Goal: Task Accomplishment & Management: Manage account settings

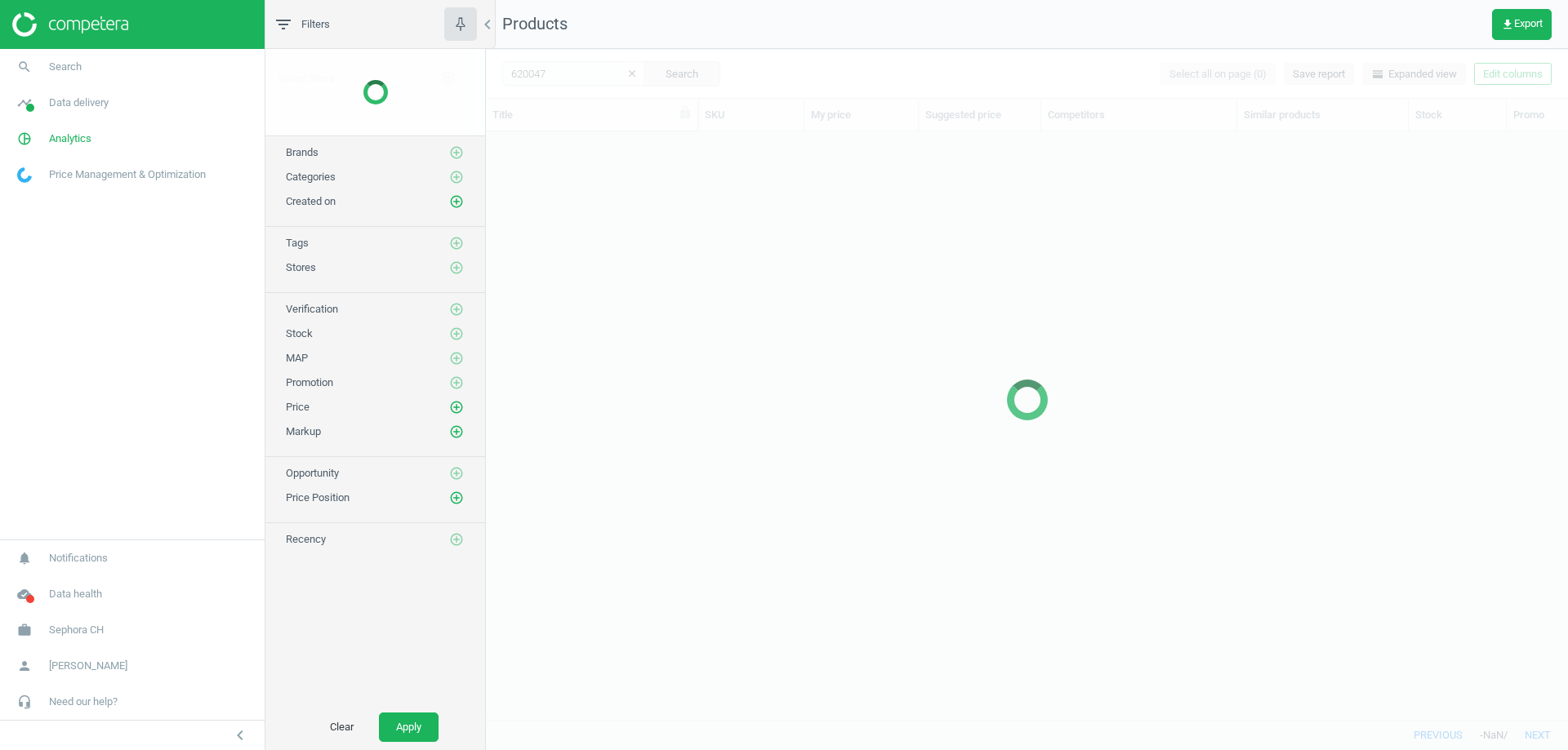
scroll to position [564, 1070]
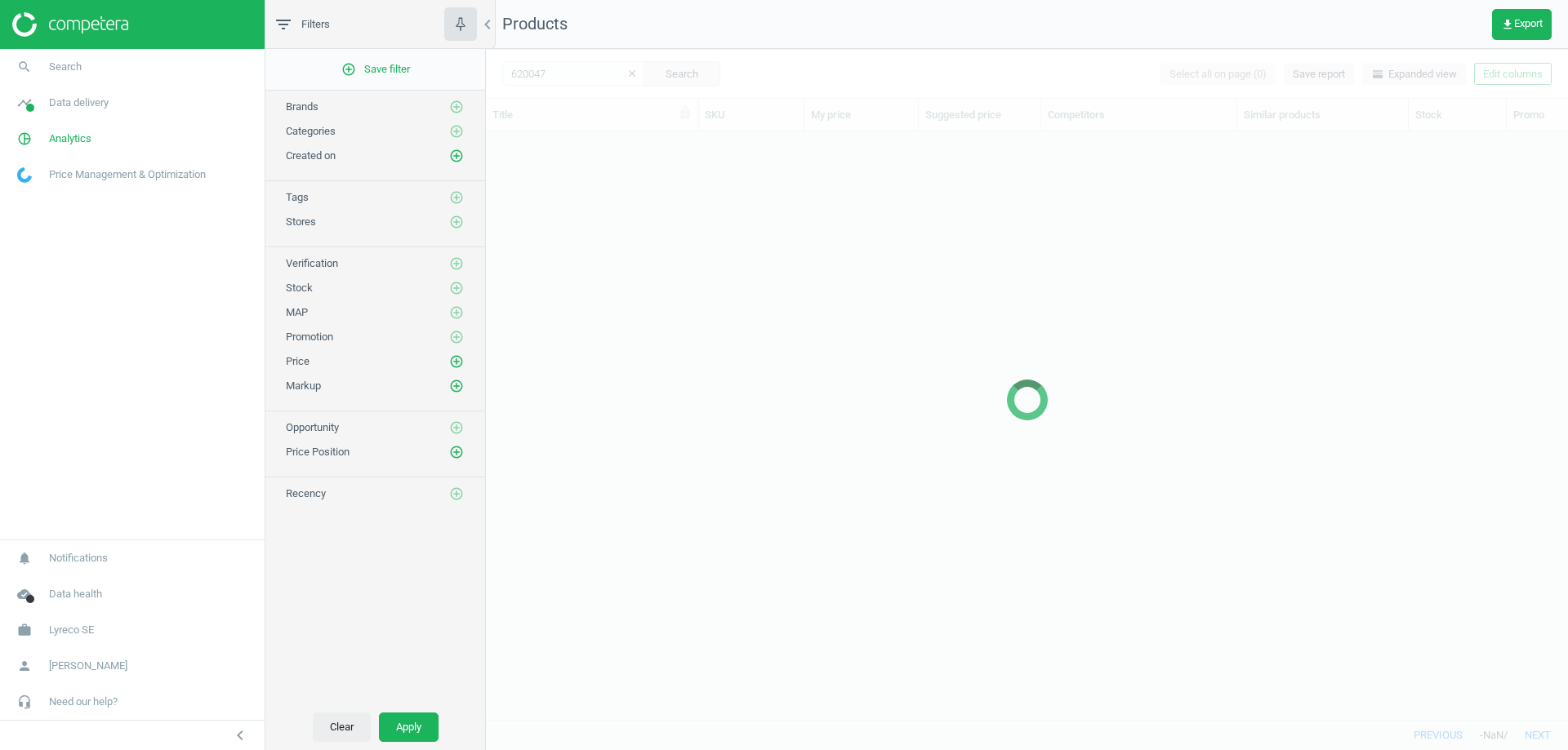
click at [350, 727] on button "Clear" at bounding box center [341, 727] width 58 height 30
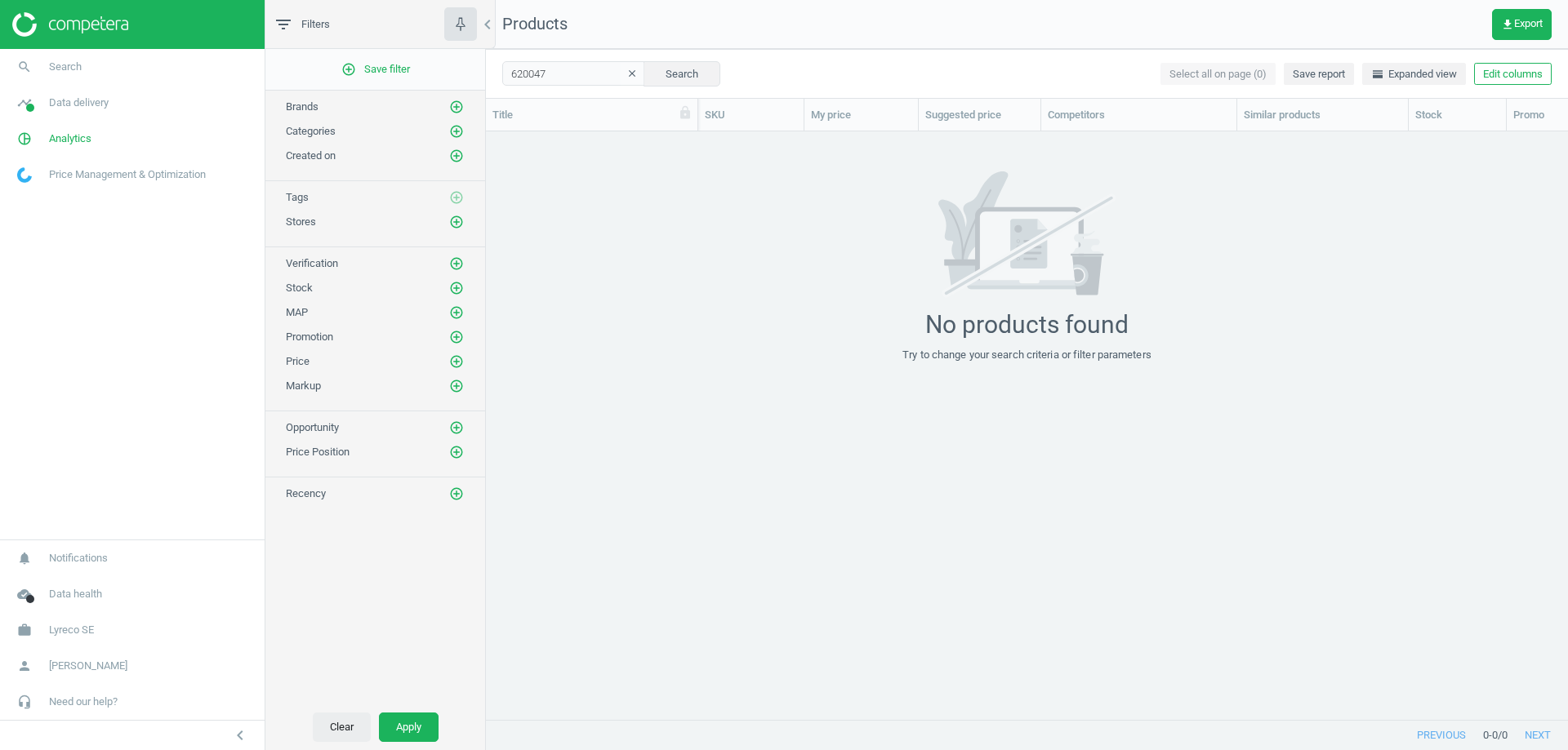
click at [346, 724] on button "Clear" at bounding box center [341, 727] width 58 height 30
click at [629, 78] on button "clear" at bounding box center [633, 75] width 25 height 23
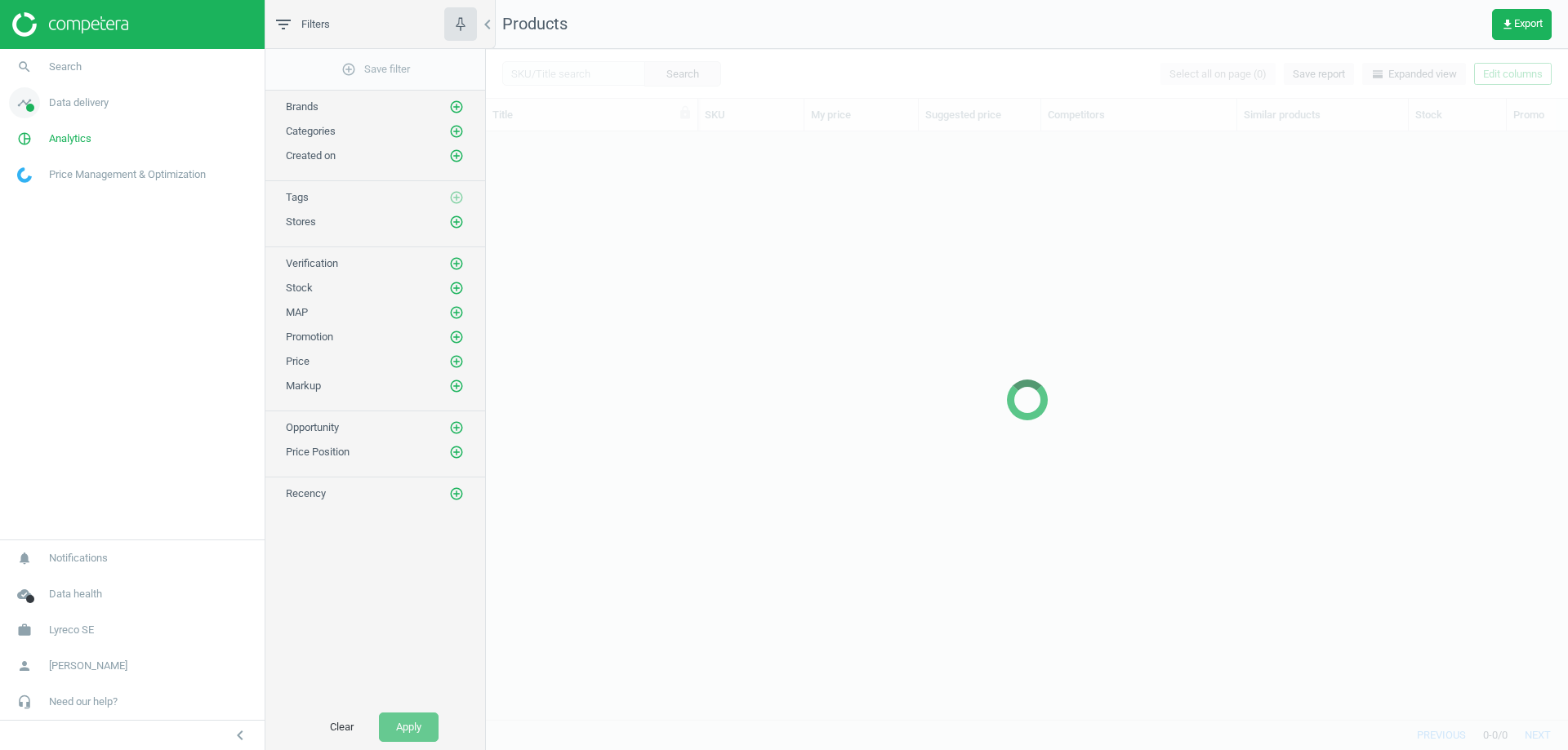
click at [78, 99] on span "Data delivery" at bounding box center [78, 102] width 59 height 14
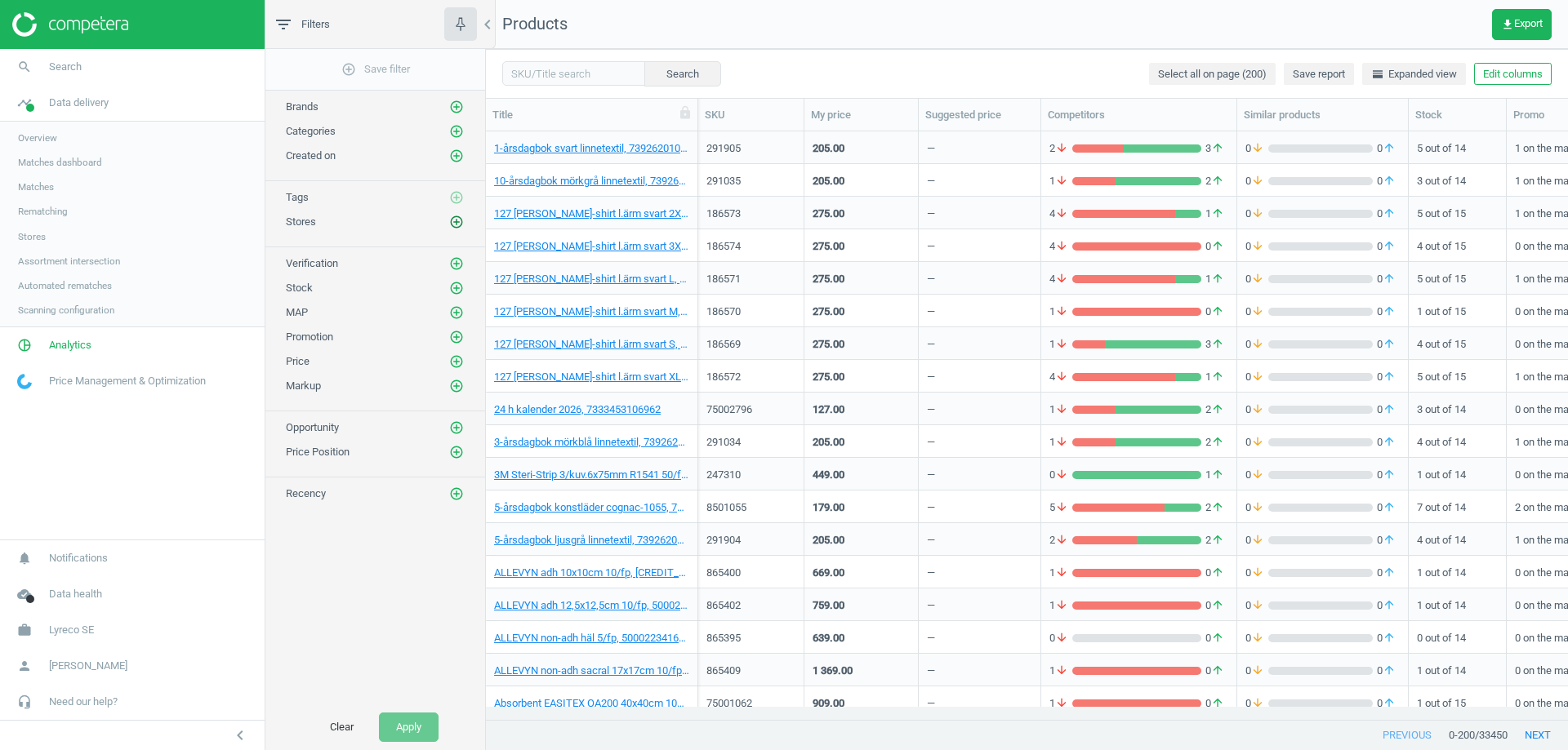
click at [463, 222] on icon "add_circle_outline" at bounding box center [456, 222] width 14 height 14
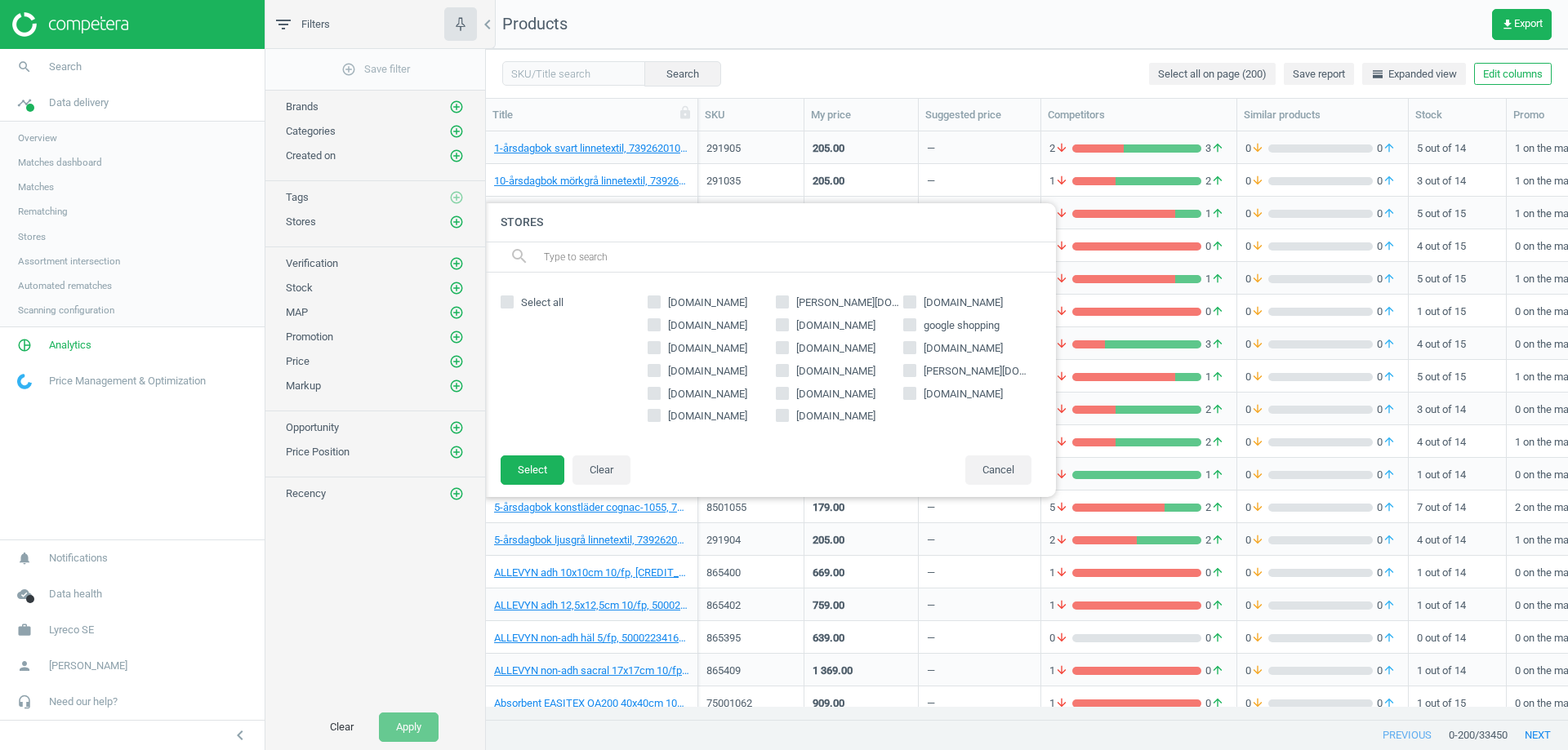
click at [664, 414] on label "packoplock.se" at bounding box center [712, 416] width 128 height 14
click at [660, 414] on input "packoplock.se" at bounding box center [654, 416] width 11 height 11
checkbox input "true"
click at [533, 465] on button "Select" at bounding box center [532, 470] width 64 height 30
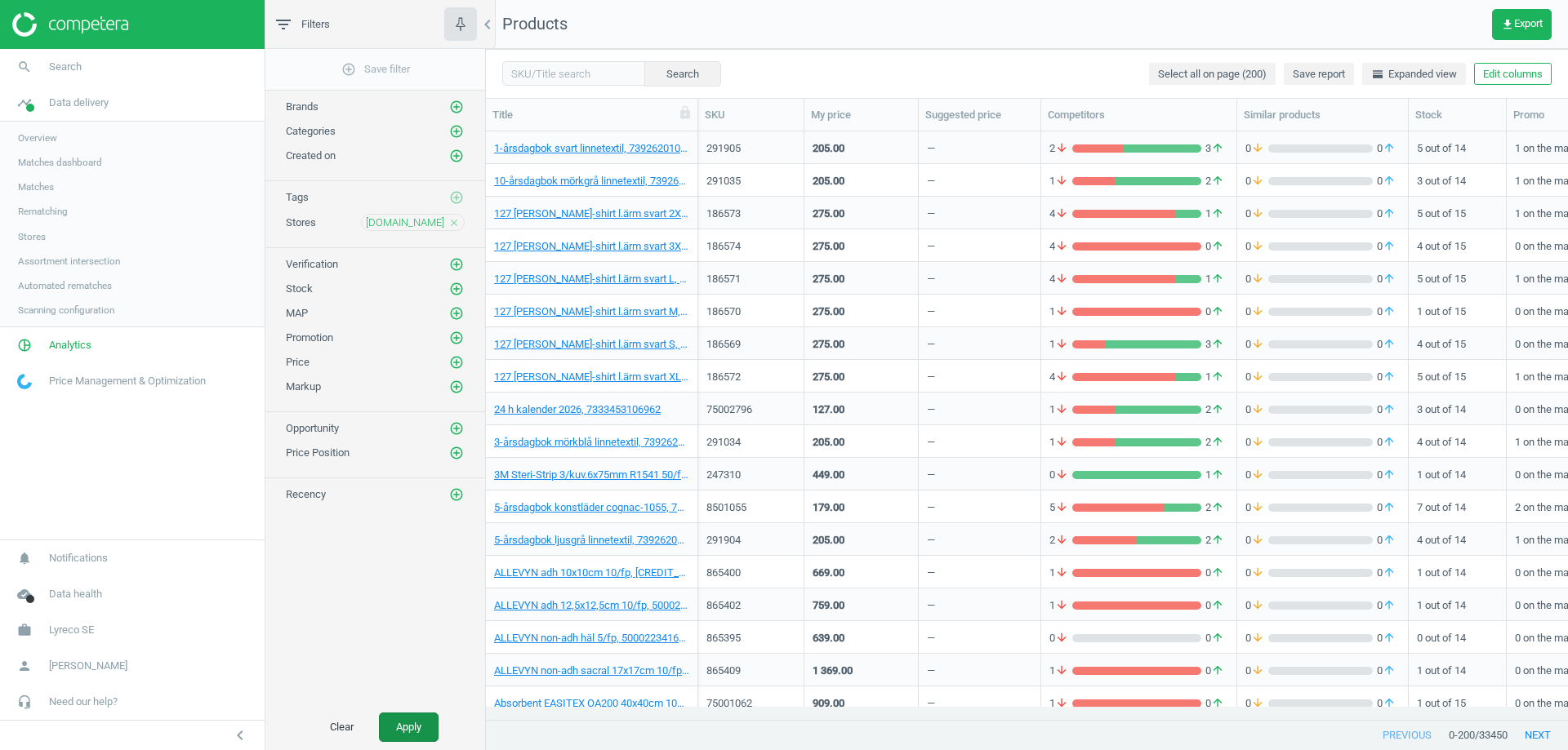
click at [409, 727] on button "Apply" at bounding box center [409, 727] width 59 height 30
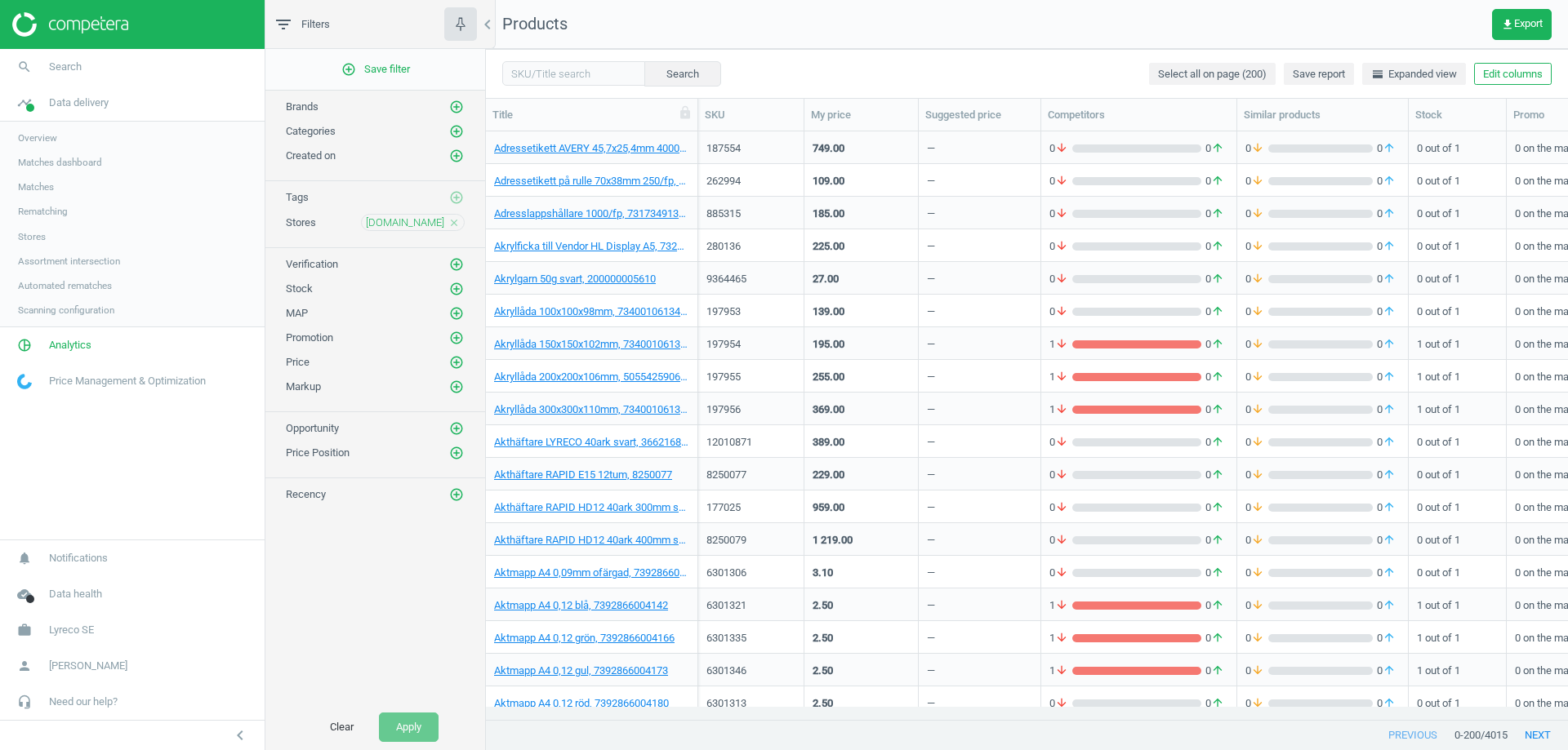
click at [50, 182] on span "Matches" at bounding box center [36, 187] width 36 height 13
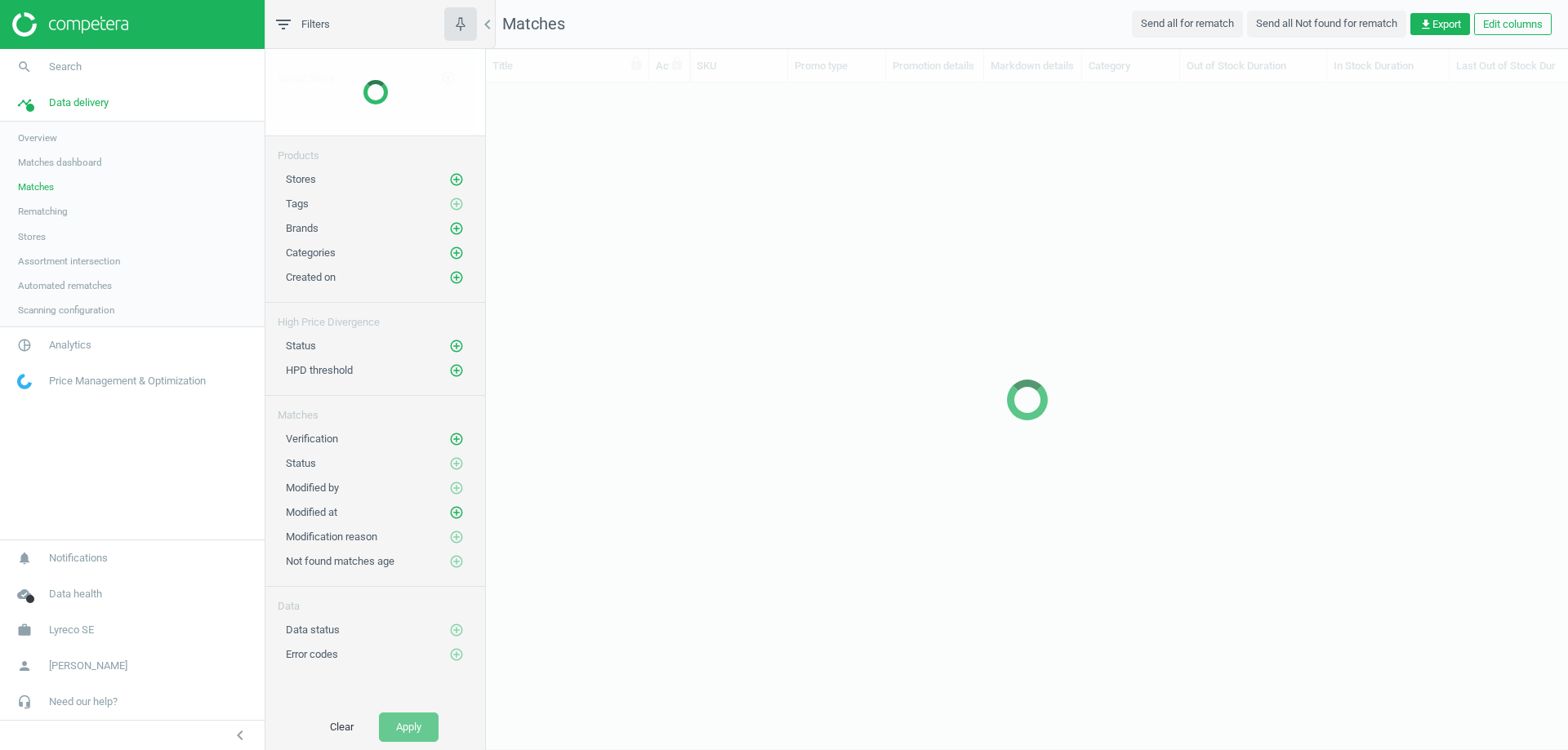
scroll to position [642, 1070]
drag, startPoint x: 453, startPoint y: 196, endPoint x: 483, endPoint y: 200, distance: 30.3
click at [454, 196] on icon "add_circle_outline" at bounding box center [456, 198] width 14 height 14
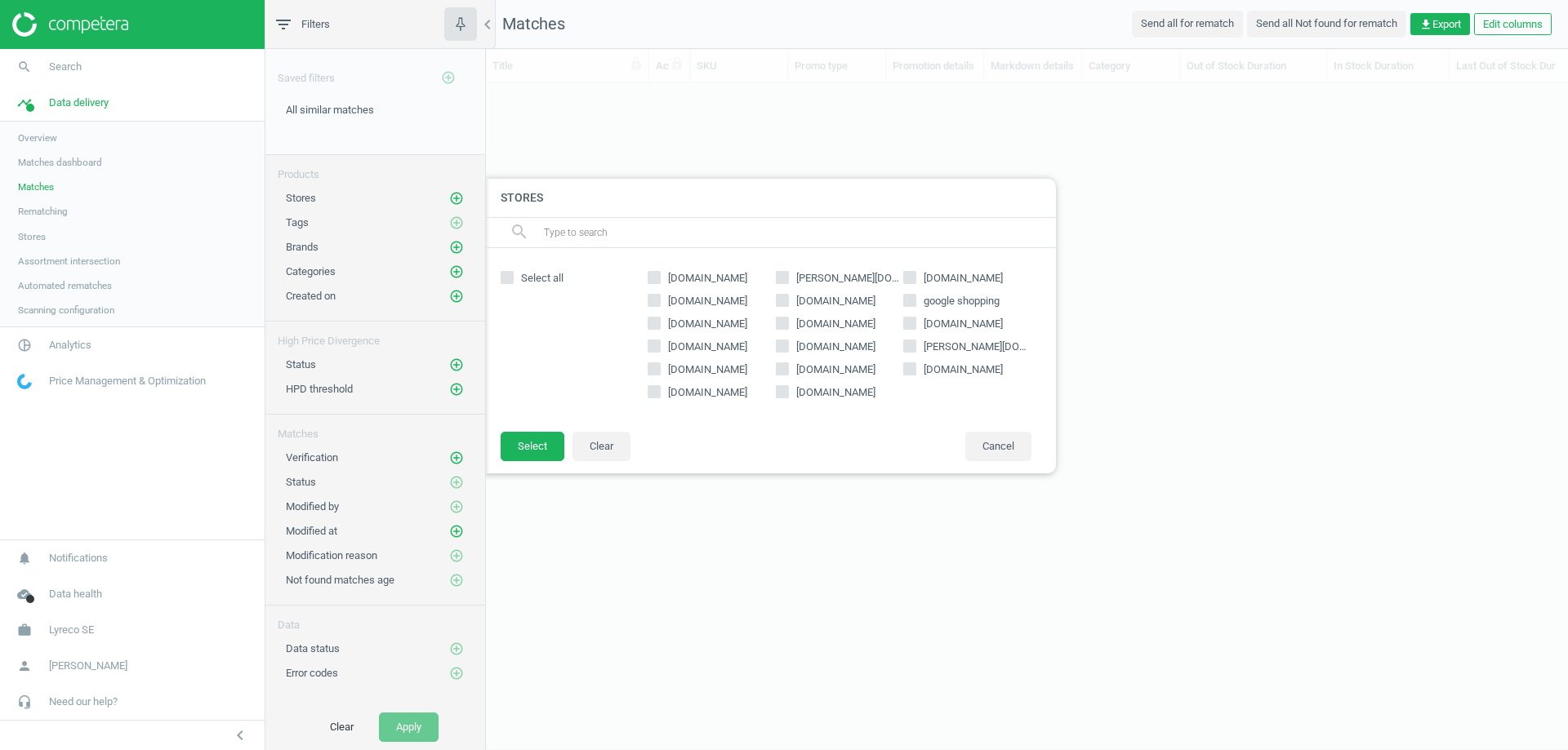
click at [659, 391] on label "packoplock.se" at bounding box center [712, 392] width 128 height 14
click at [649, 383] on div "clasohlson.com dustin.se inkclub.com swedoffice.se tingstad.com google shopping…" at bounding box center [839, 339] width 400 height 150
click at [653, 390] on input "packoplock.se" at bounding box center [654, 391] width 11 height 11
checkbox input "true"
click at [521, 446] on button "Select" at bounding box center [532, 446] width 64 height 30
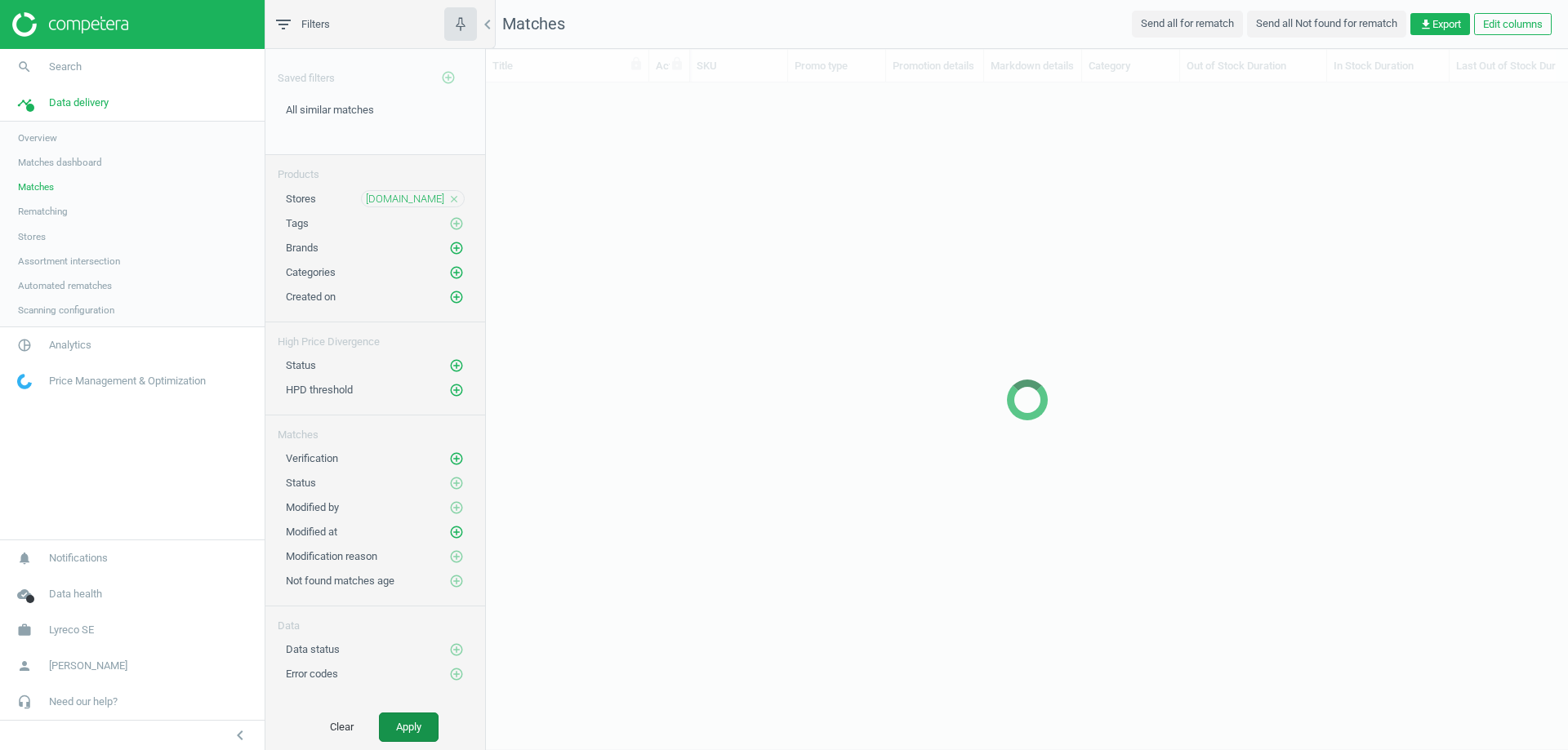
click at [419, 720] on button "Apply" at bounding box center [409, 727] width 59 height 30
click at [456, 368] on icon "add_circle_outline" at bounding box center [456, 365] width 14 height 14
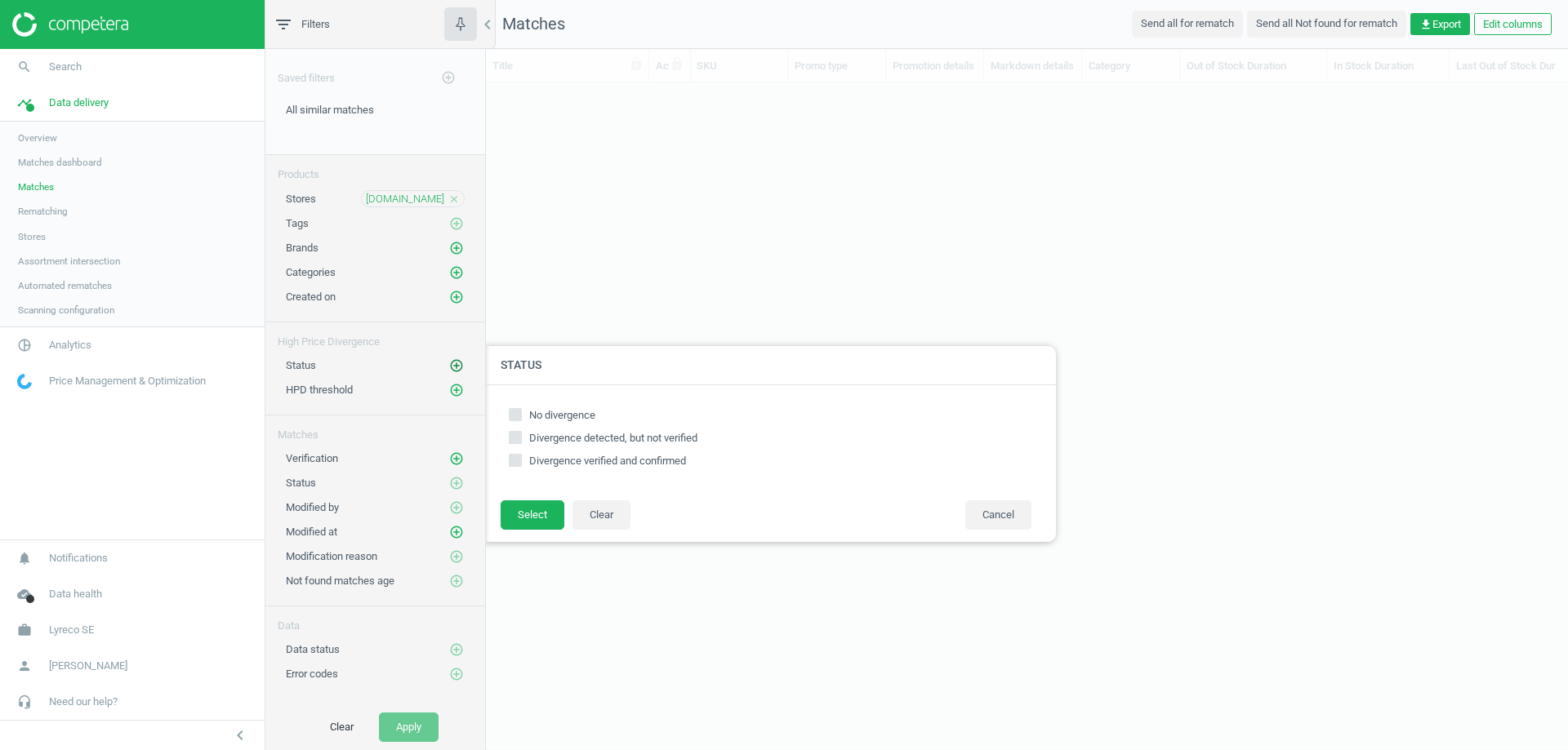
click at [456, 368] on icon "add_circle_outline" at bounding box center [456, 365] width 14 height 14
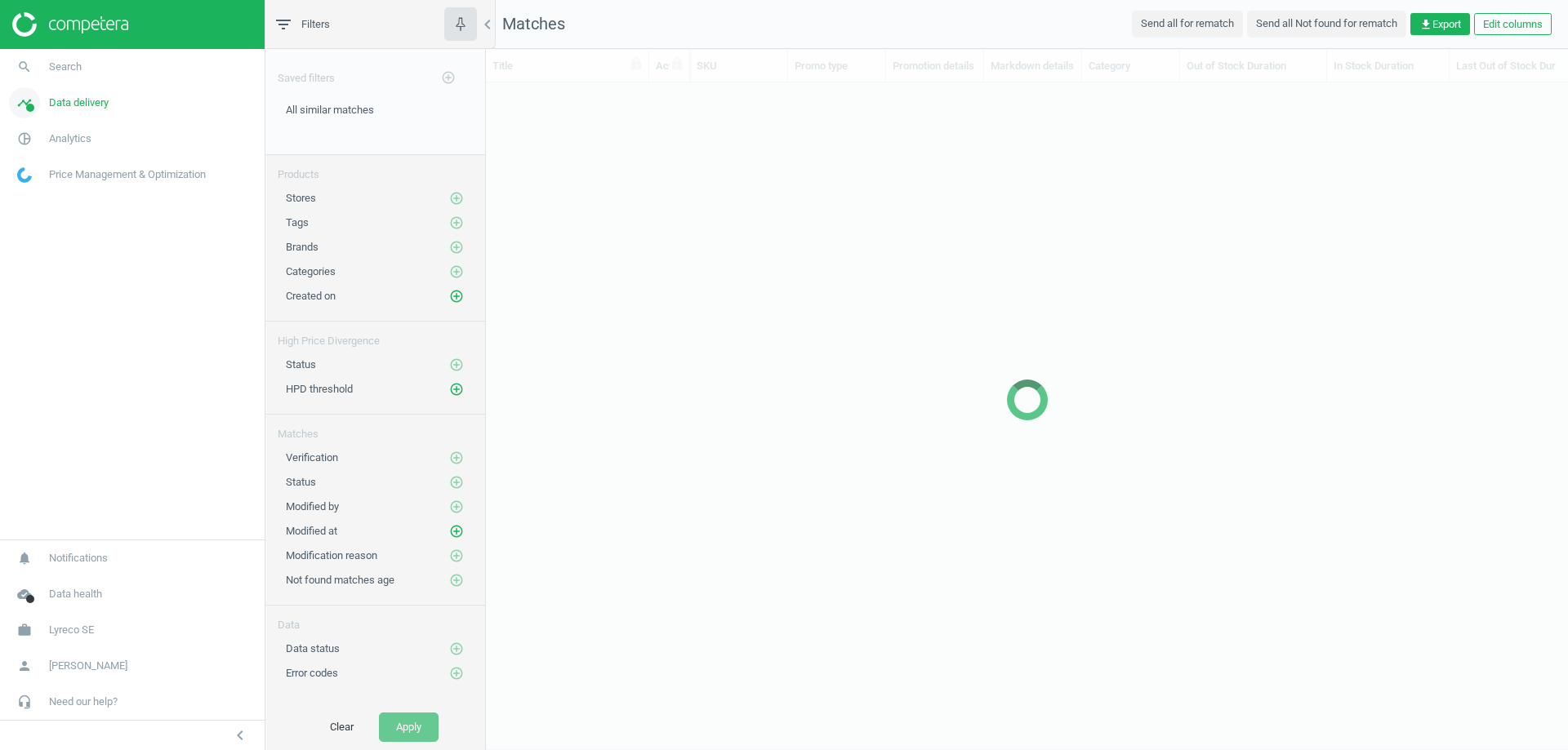
scroll to position [642, 1070]
click at [53, 97] on span "Data delivery" at bounding box center [78, 102] width 59 height 14
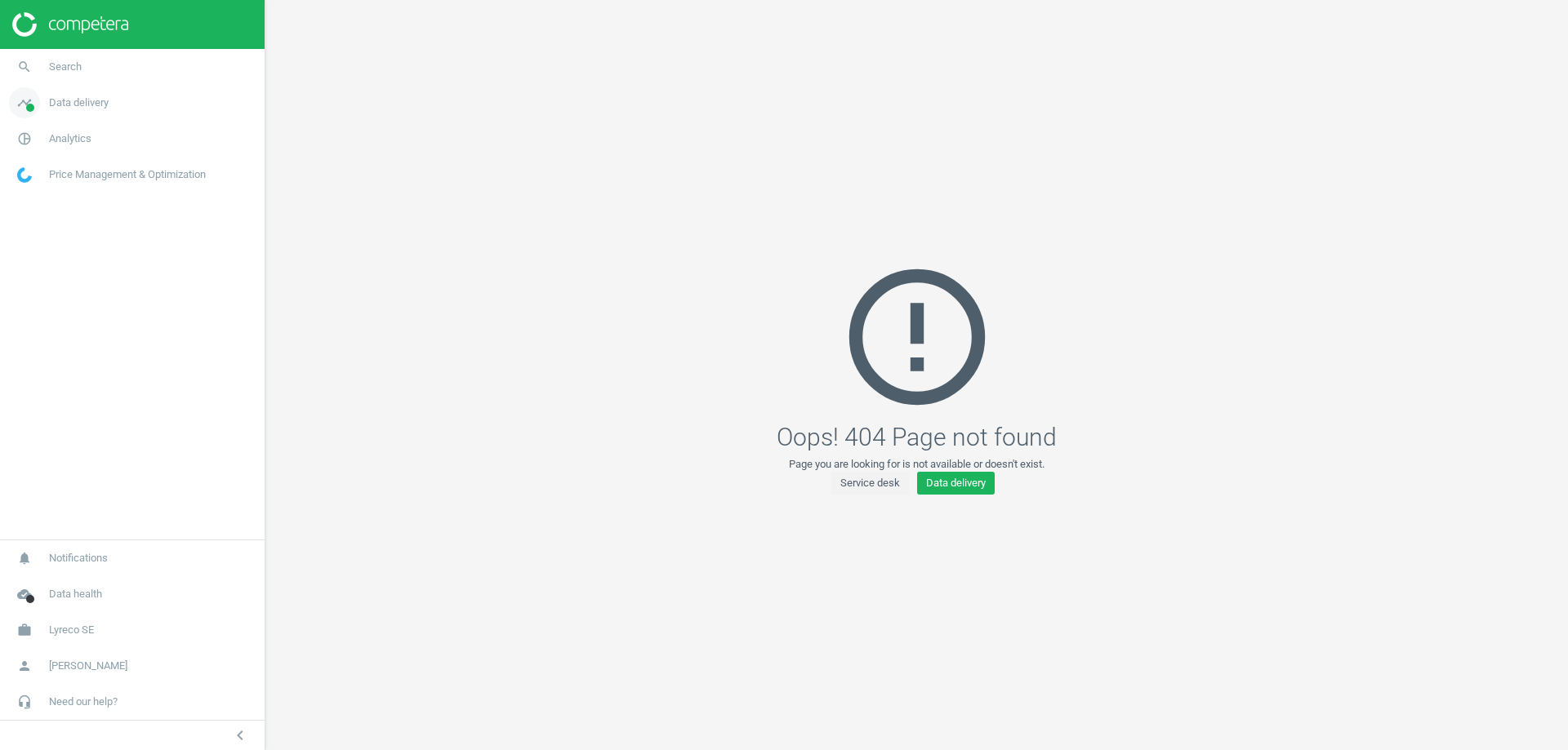
click at [72, 101] on span "Data delivery" at bounding box center [78, 102] width 59 height 14
click at [44, 177] on link "Matches" at bounding box center [132, 187] width 265 height 25
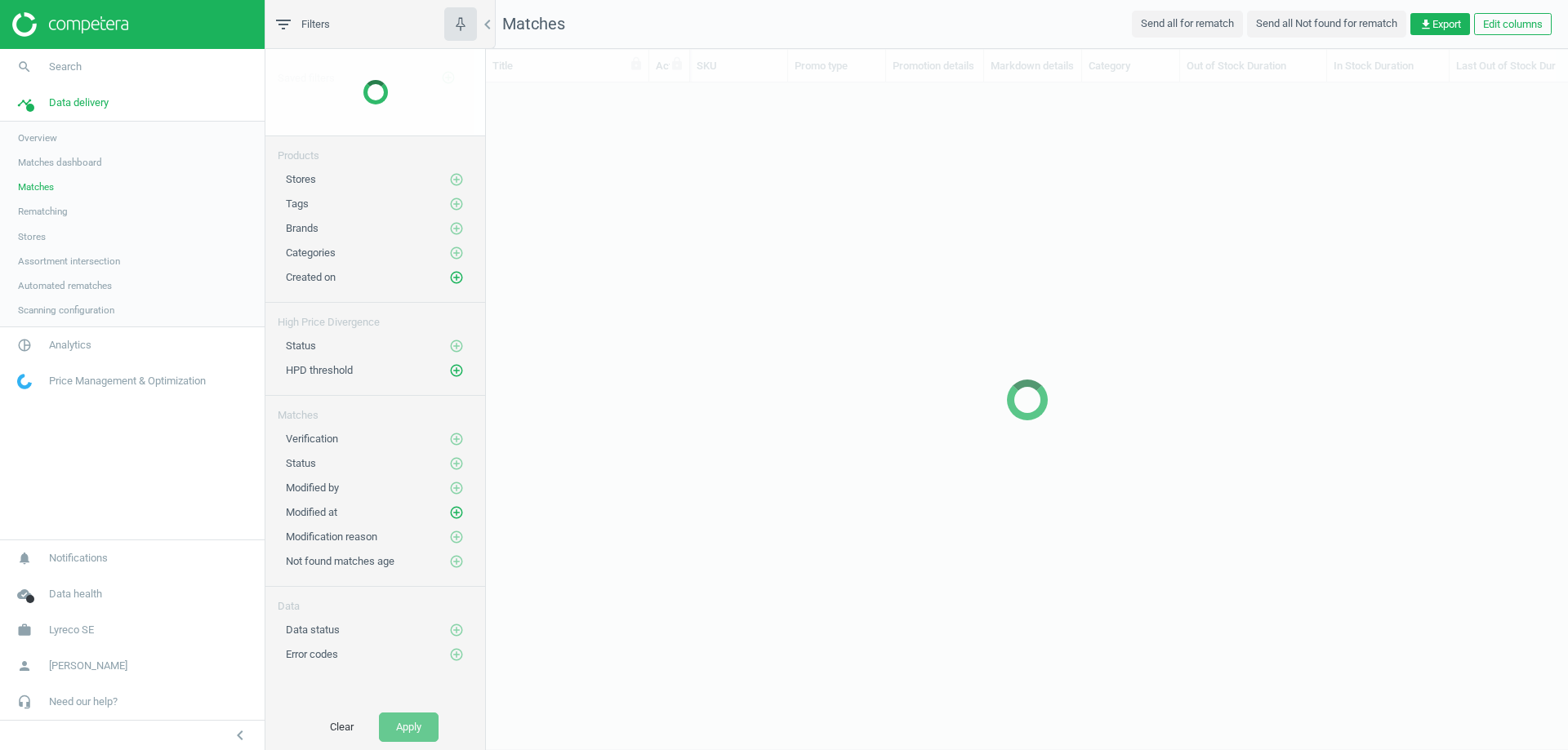
scroll to position [642, 1070]
click at [305, 484] on span "Status" at bounding box center [301, 482] width 31 height 12
click at [305, 483] on span "Status" at bounding box center [301, 482] width 31 height 12
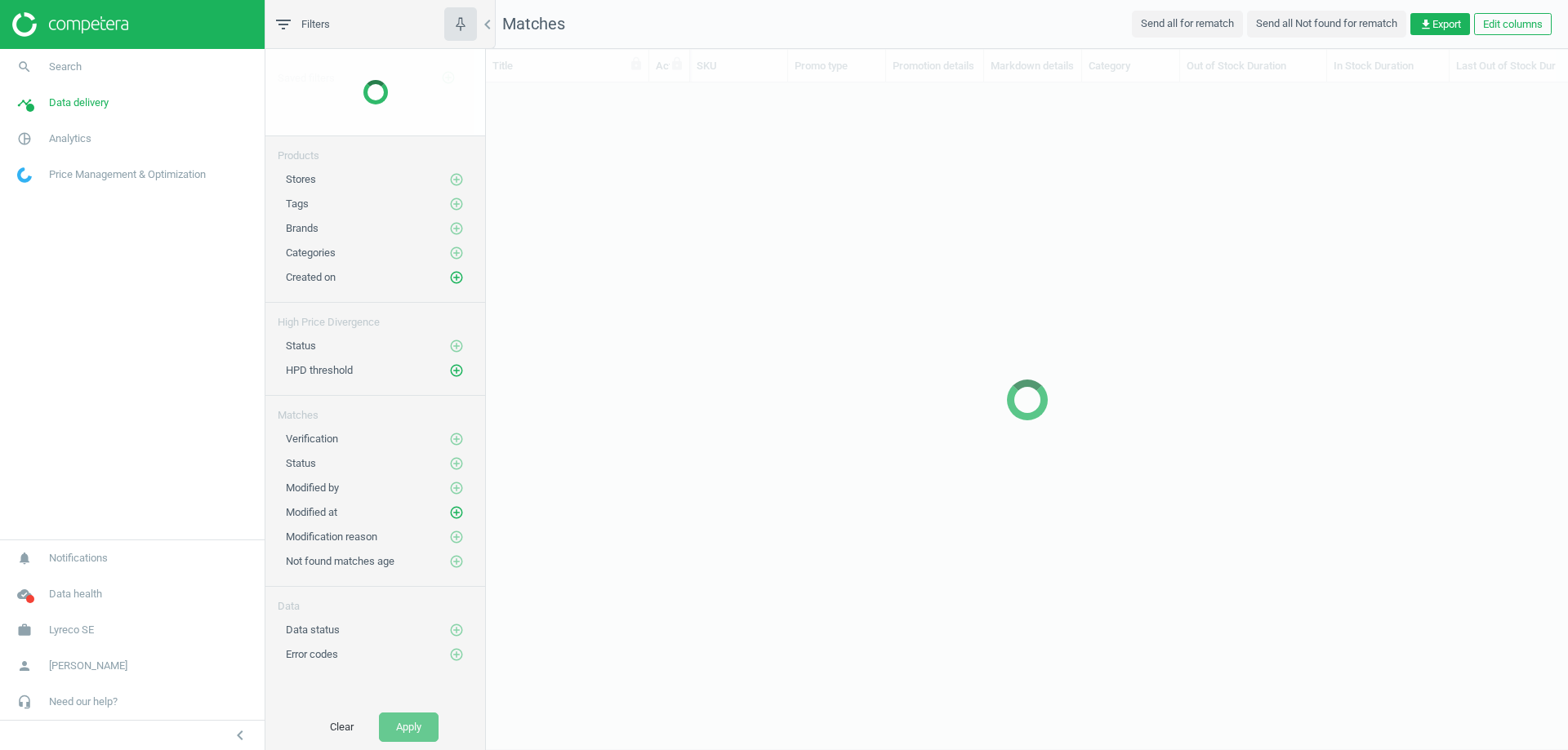
scroll to position [642, 1070]
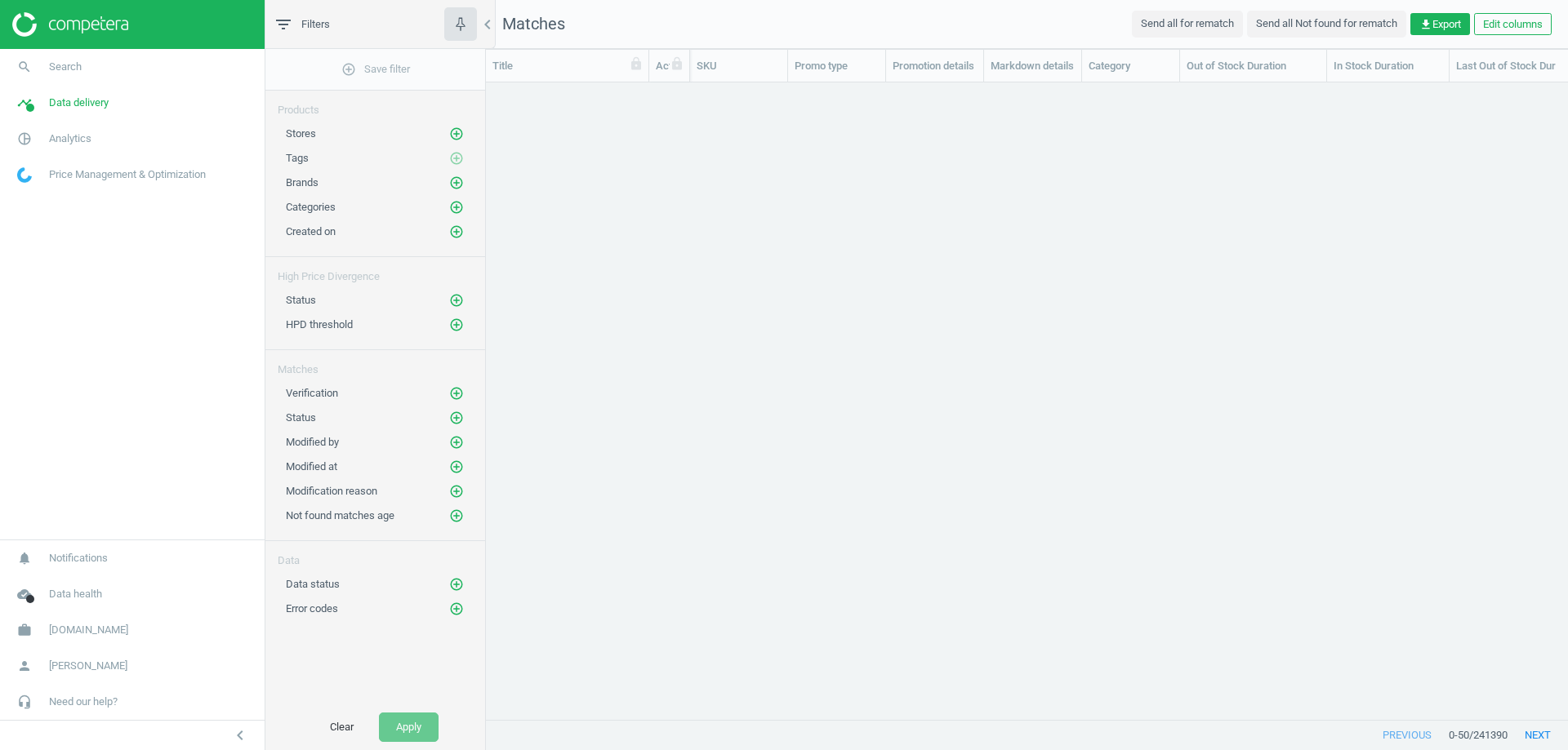
scroll to position [612, 1070]
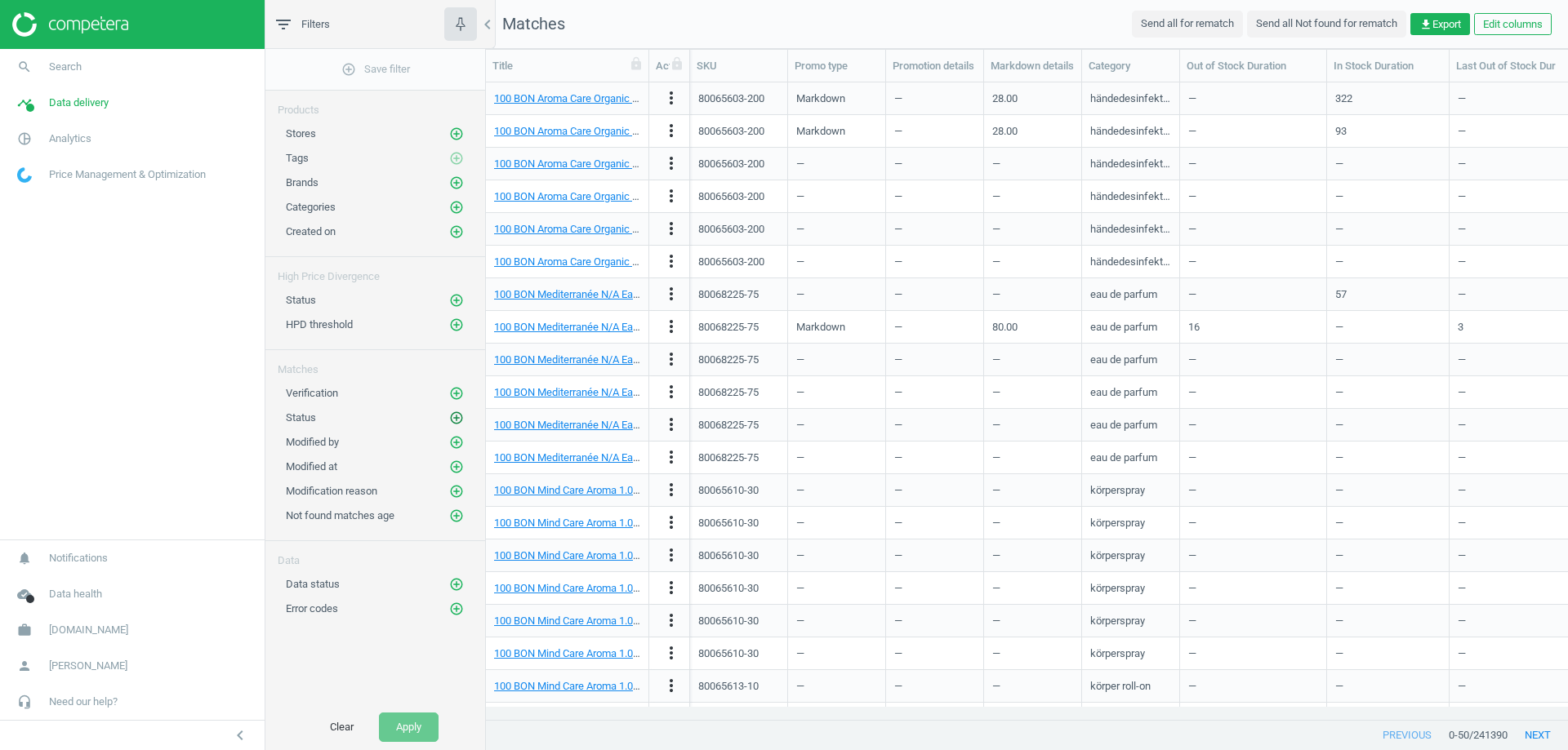
click at [453, 414] on icon "add_circle_outline" at bounding box center [456, 418] width 14 height 14
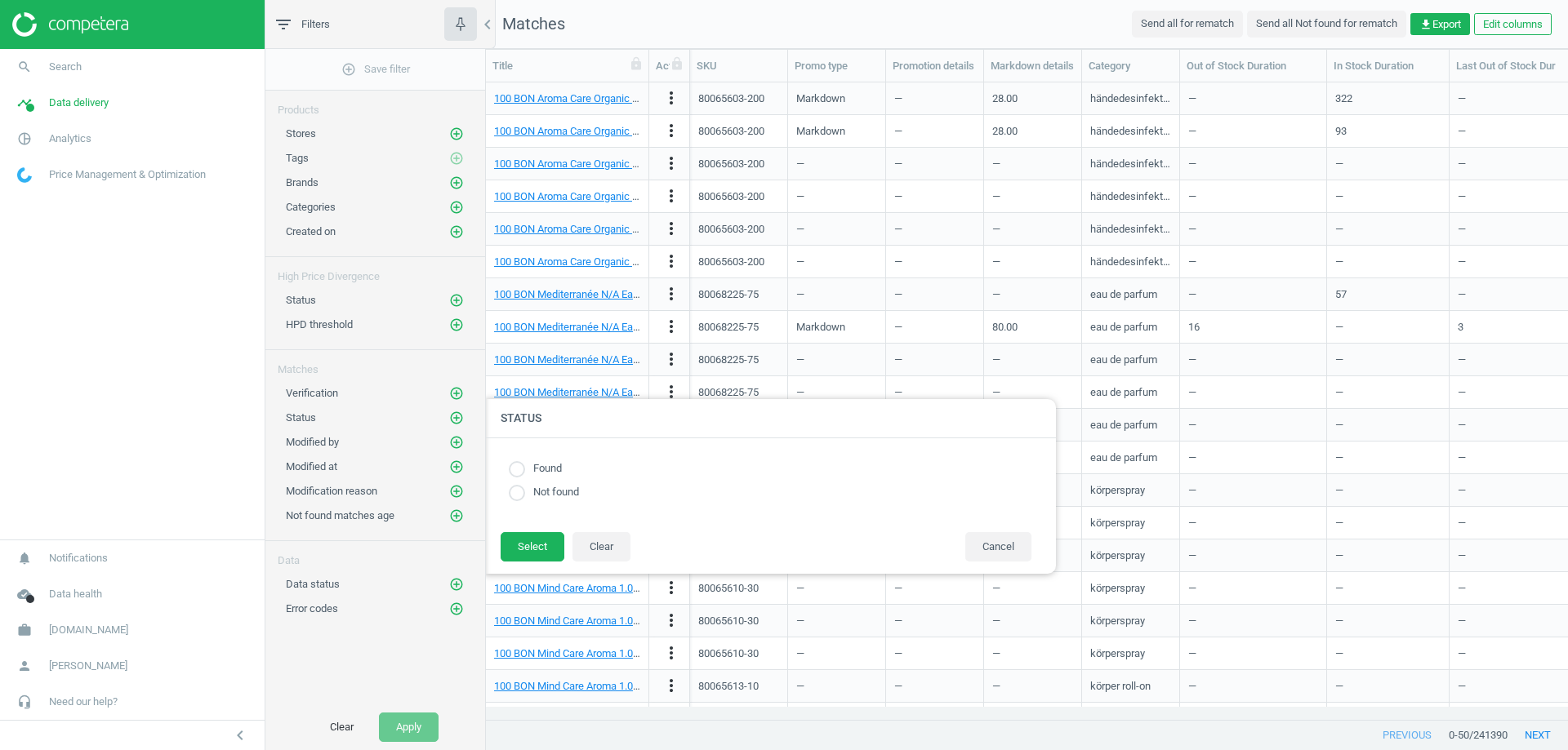
click at [522, 469] on input "radio" at bounding box center [516, 469] width 16 height 16
radio input "true"
click at [530, 541] on button "Select" at bounding box center [532, 546] width 64 height 30
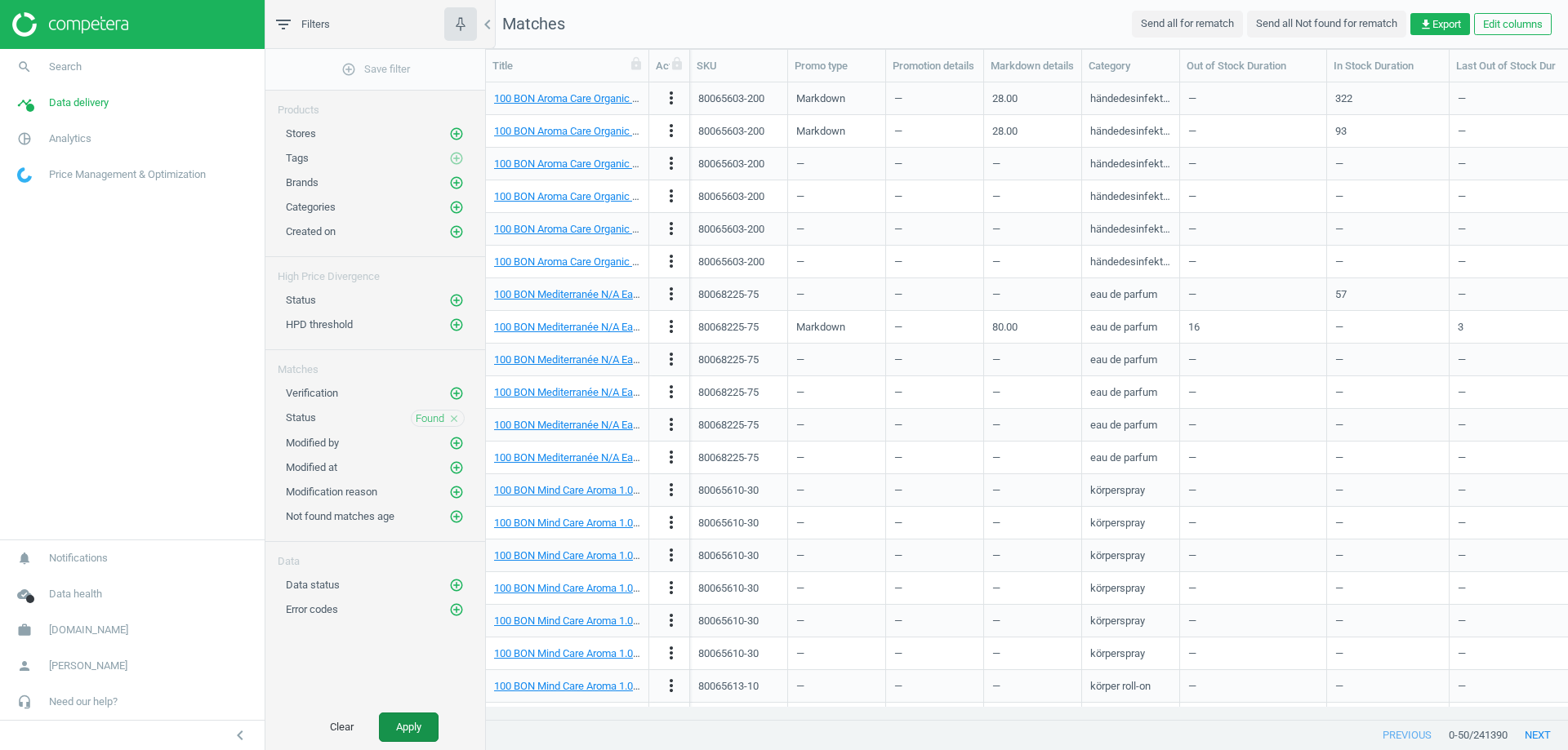
click at [418, 722] on button "Apply" at bounding box center [409, 727] width 59 height 30
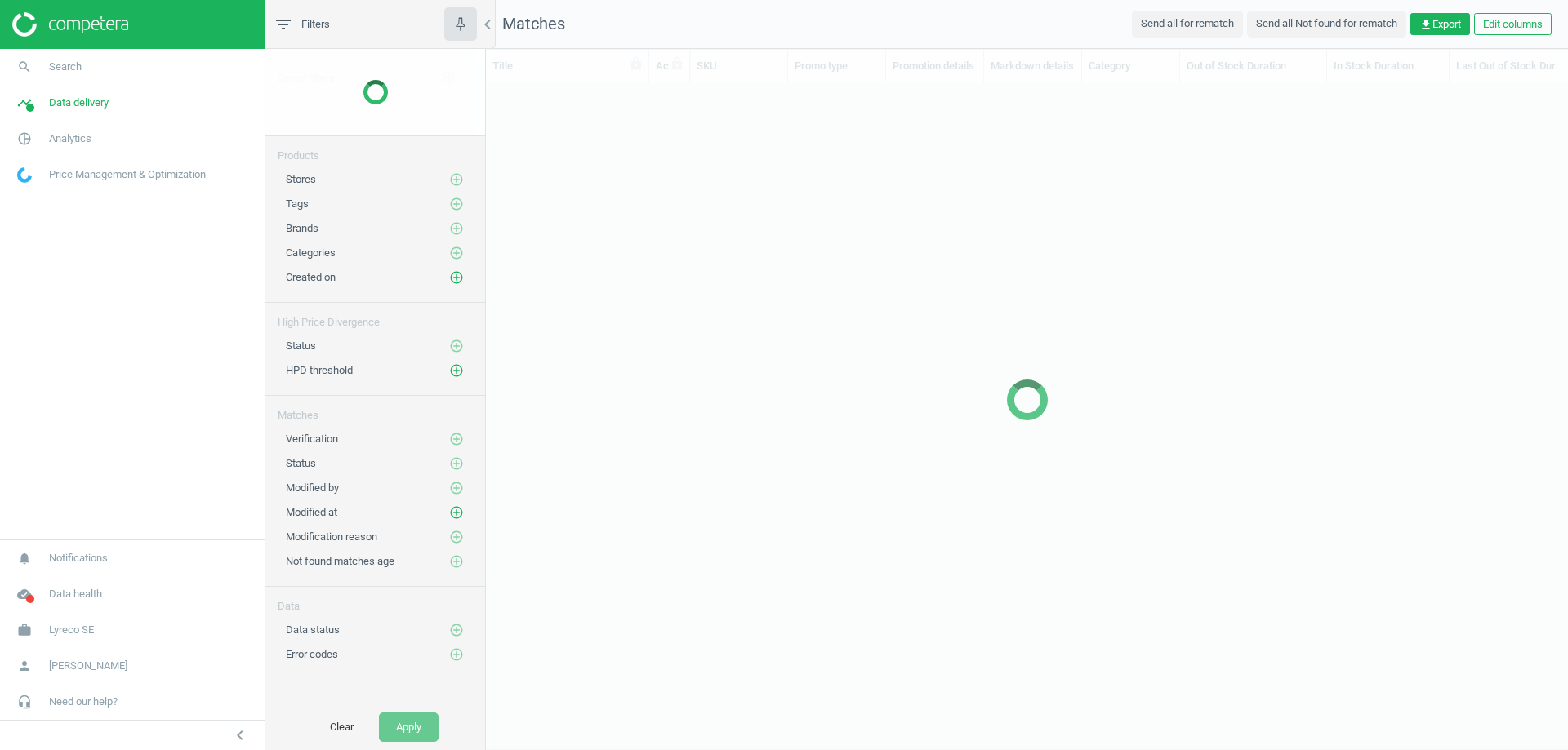
scroll to position [642, 1070]
click at [1385, 242] on div at bounding box center [1027, 399] width 1082 height 701
drag, startPoint x: 1348, startPoint y: 205, endPoint x: 1341, endPoint y: 205, distance: 7.0
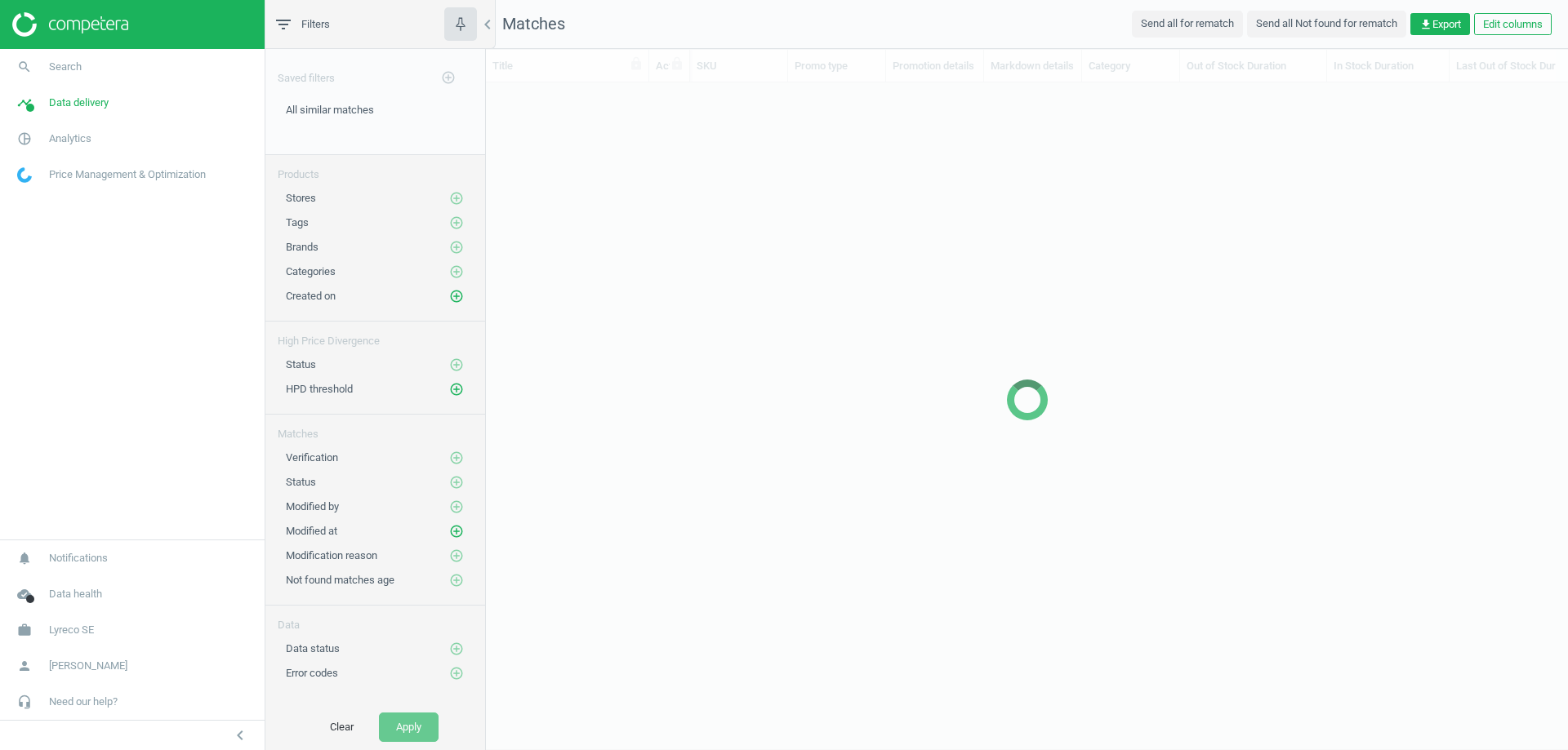
click at [1351, 207] on div at bounding box center [1027, 399] width 1082 height 701
click at [461, 525] on icon "add_circle_outline" at bounding box center [456, 531] width 14 height 14
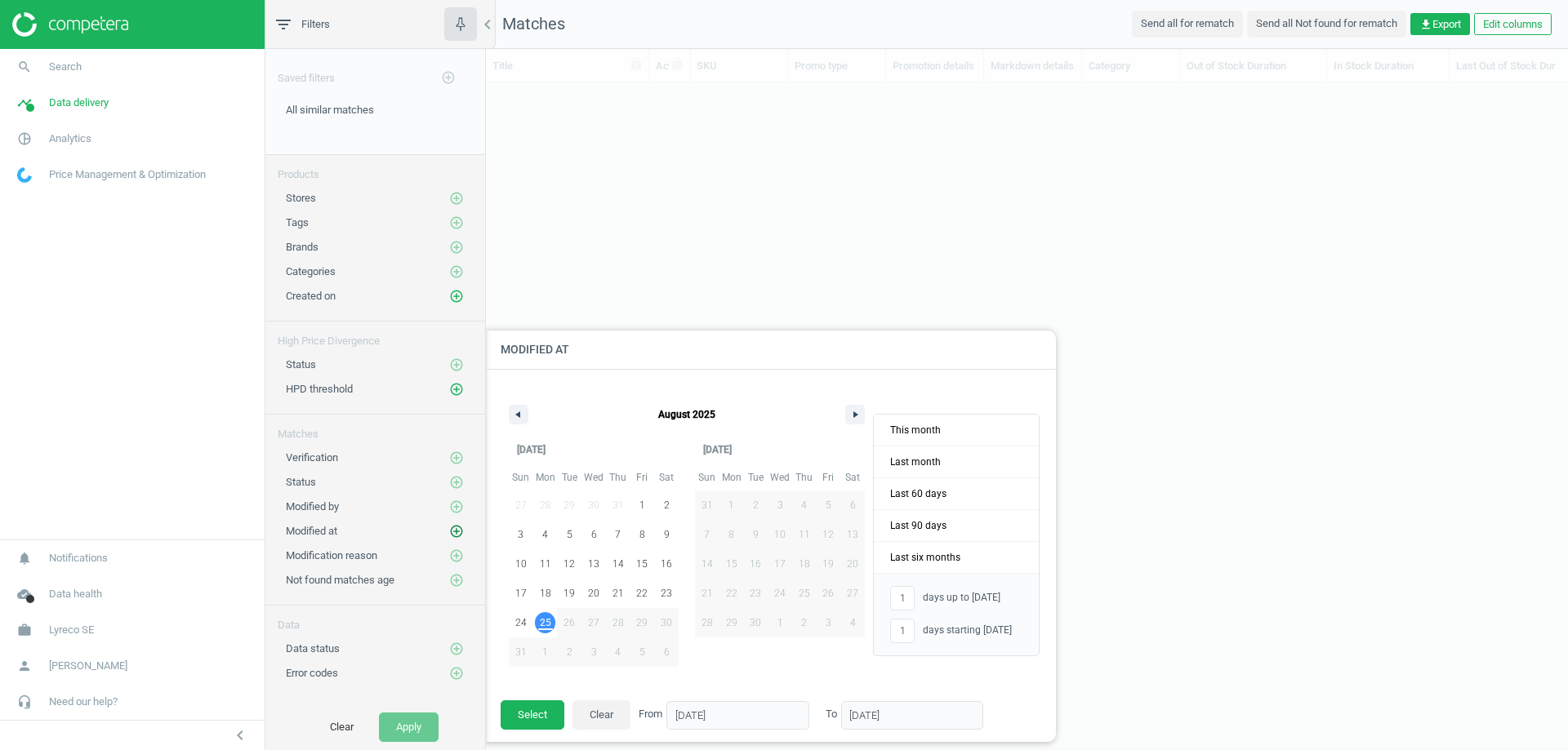
click at [461, 525] on icon "add_circle_outline" at bounding box center [456, 531] width 14 height 14
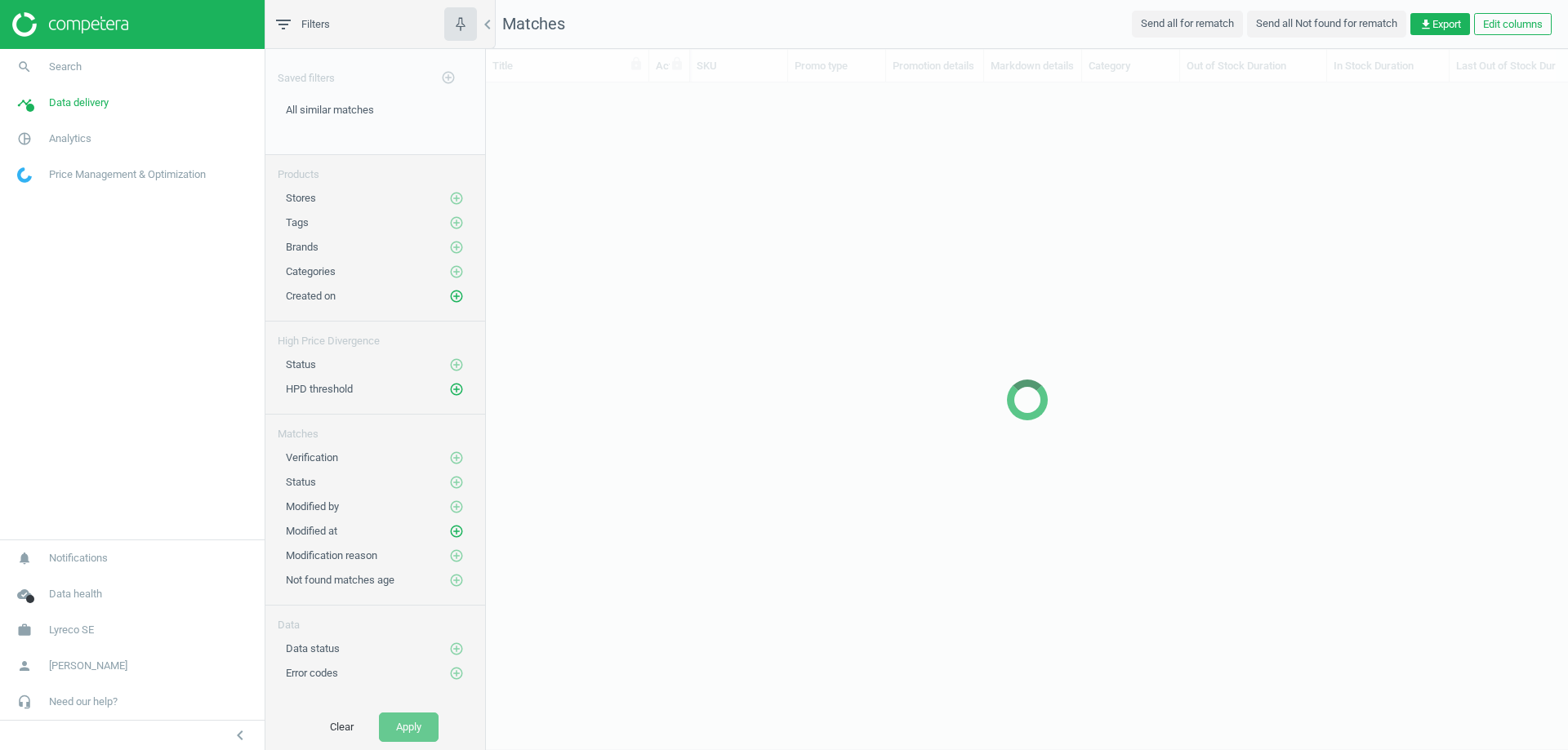
click at [428, 329] on div "High Price Divergence" at bounding box center [376, 335] width 220 height 27
click at [59, 632] on span "Lyreco SE" at bounding box center [71, 630] width 45 height 14
click at [71, 586] on span "Switch campaign" at bounding box center [54, 583] width 73 height 13
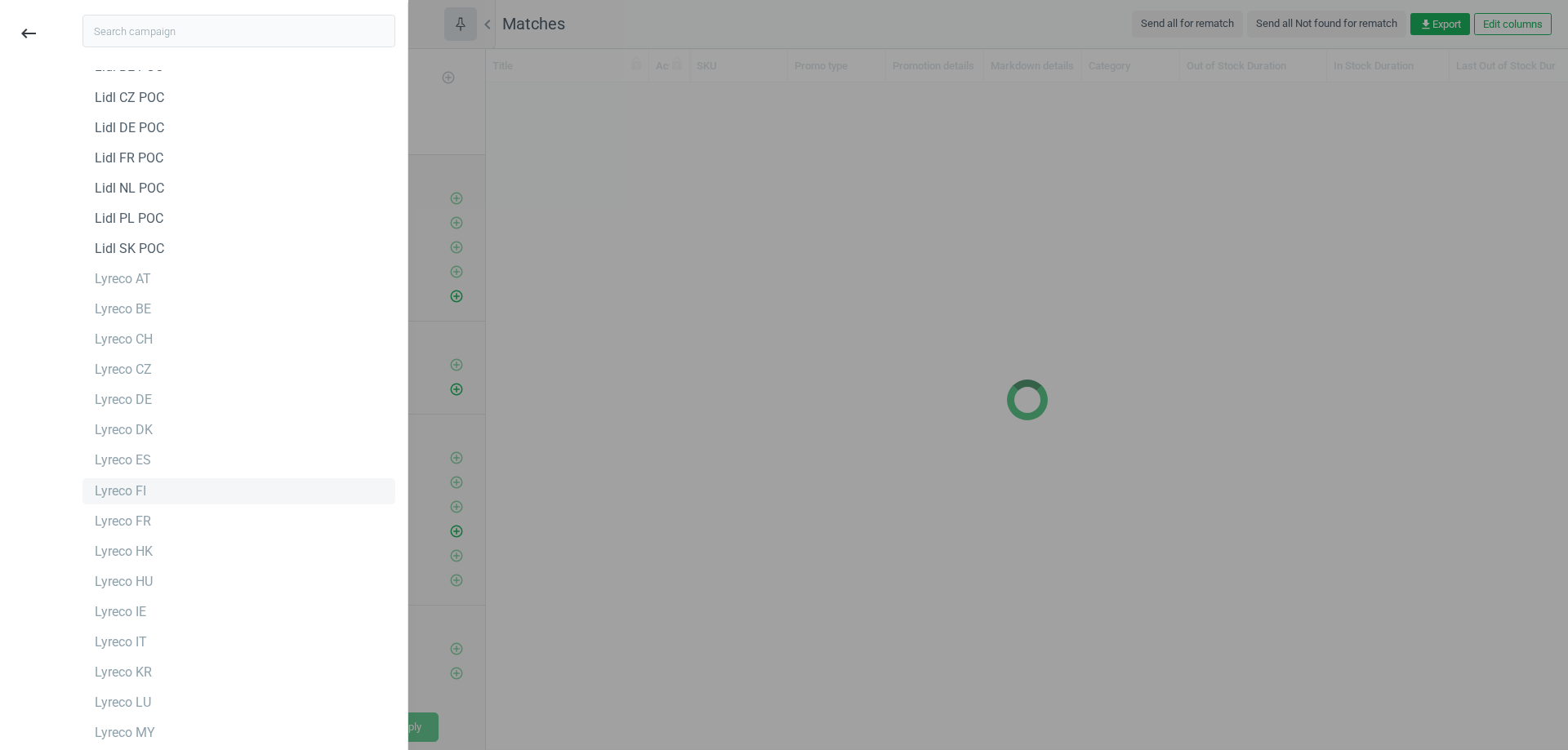
scroll to position [3319, 0]
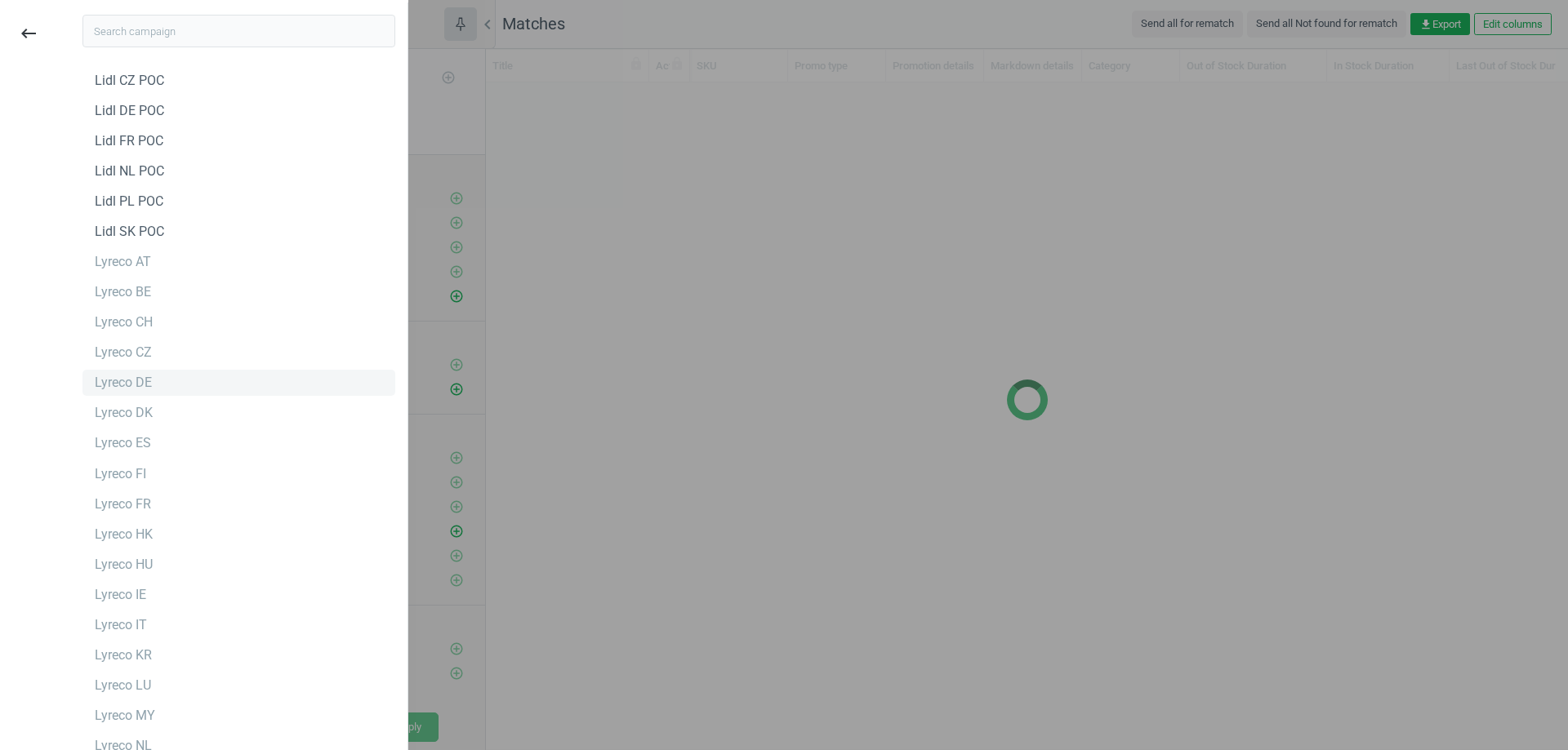
click at [136, 392] on div "Lyreco DE" at bounding box center [123, 382] width 57 height 18
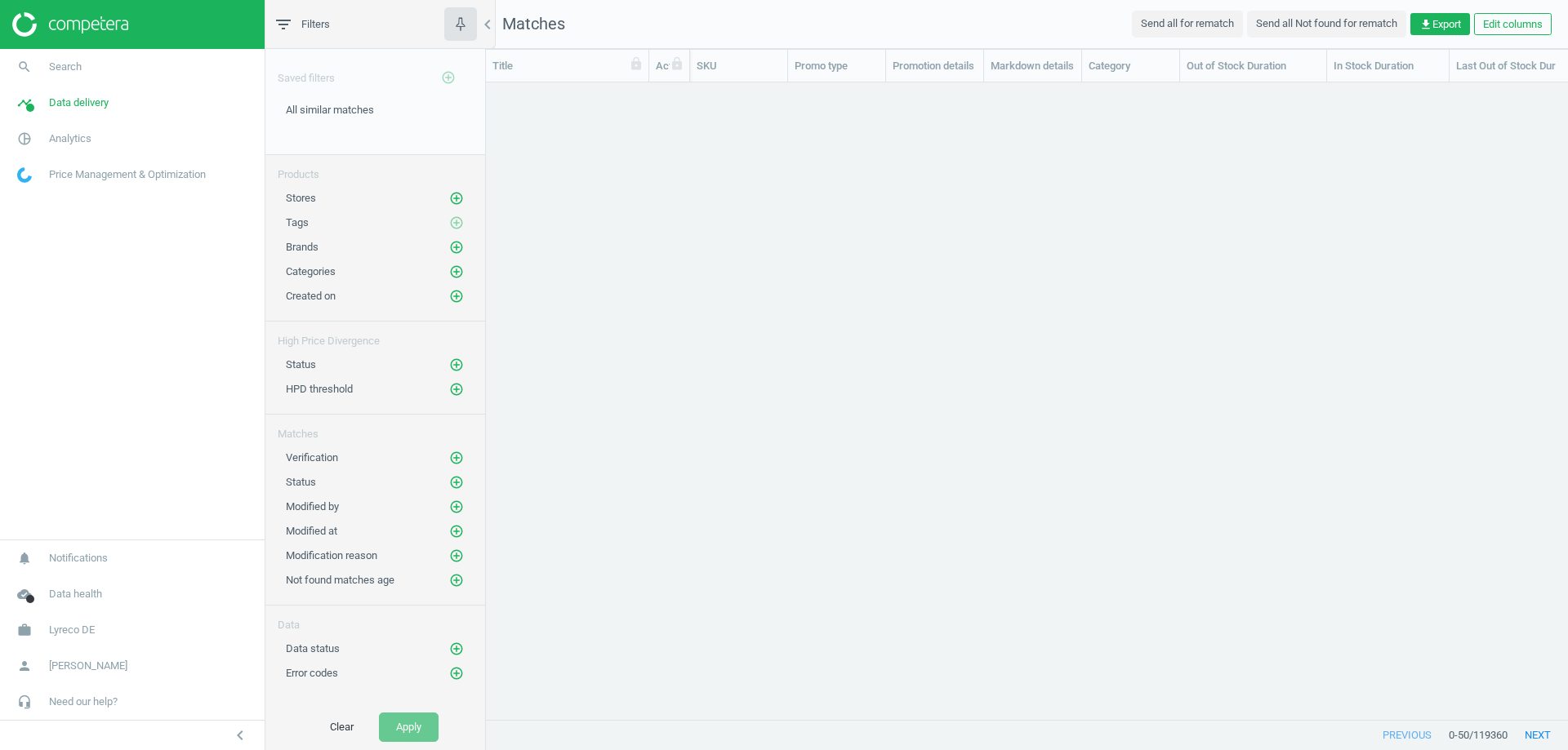
scroll to position [612, 1070]
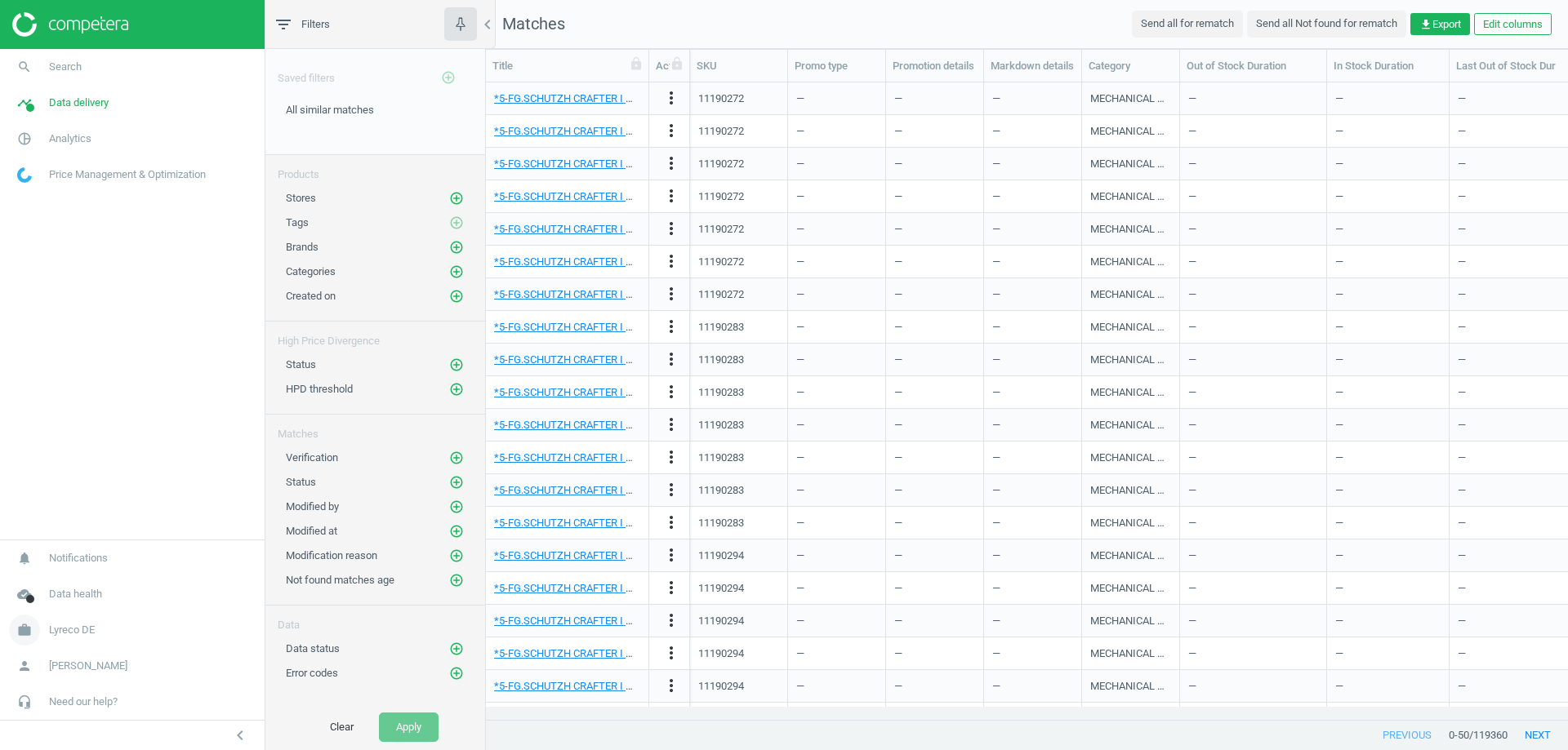
click at [78, 627] on span "Lyreco DE" at bounding box center [72, 630] width 46 height 14
click at [71, 586] on span "Switch campaign" at bounding box center [54, 583] width 73 height 13
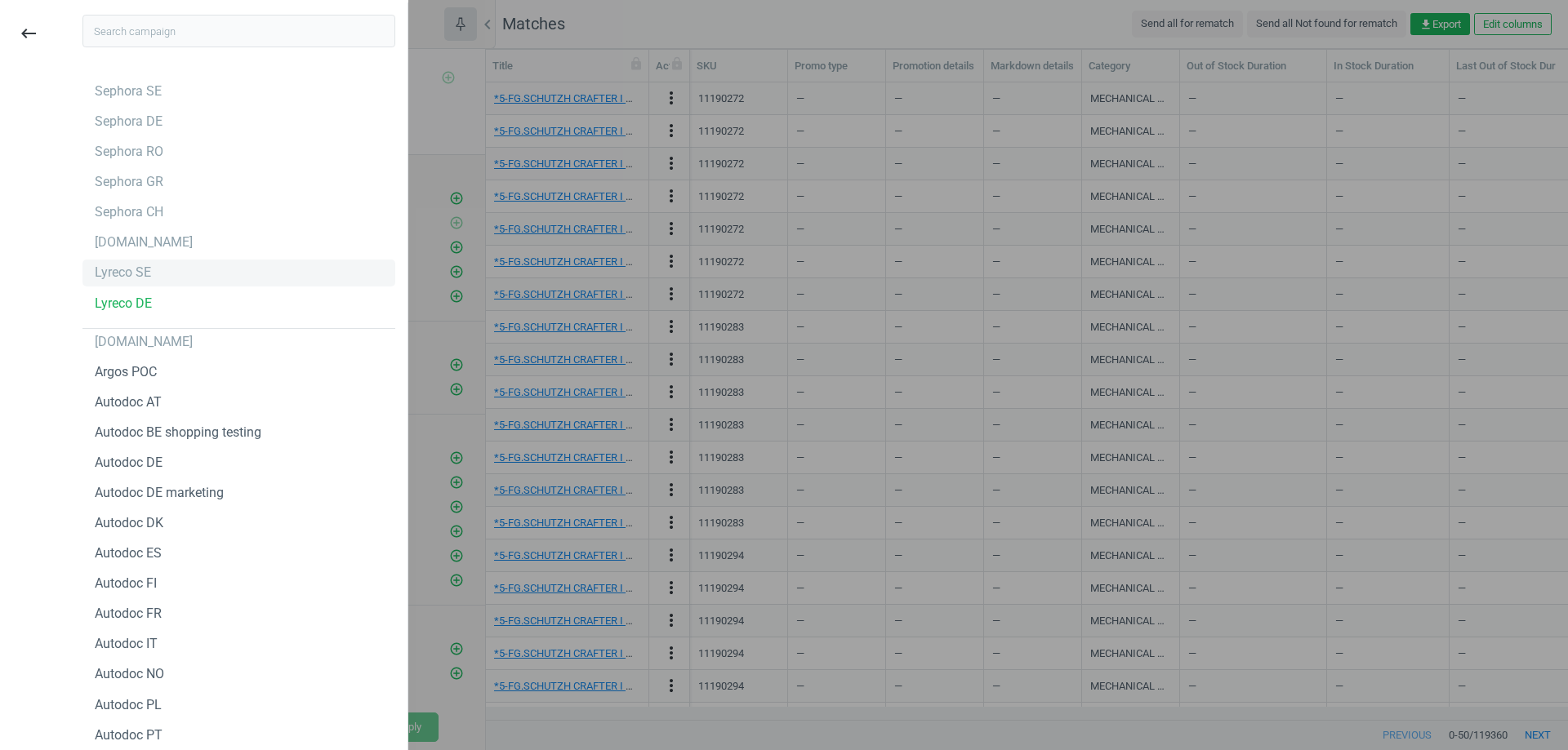
click at [143, 273] on div "Lyreco SE" at bounding box center [122, 272] width 56 height 18
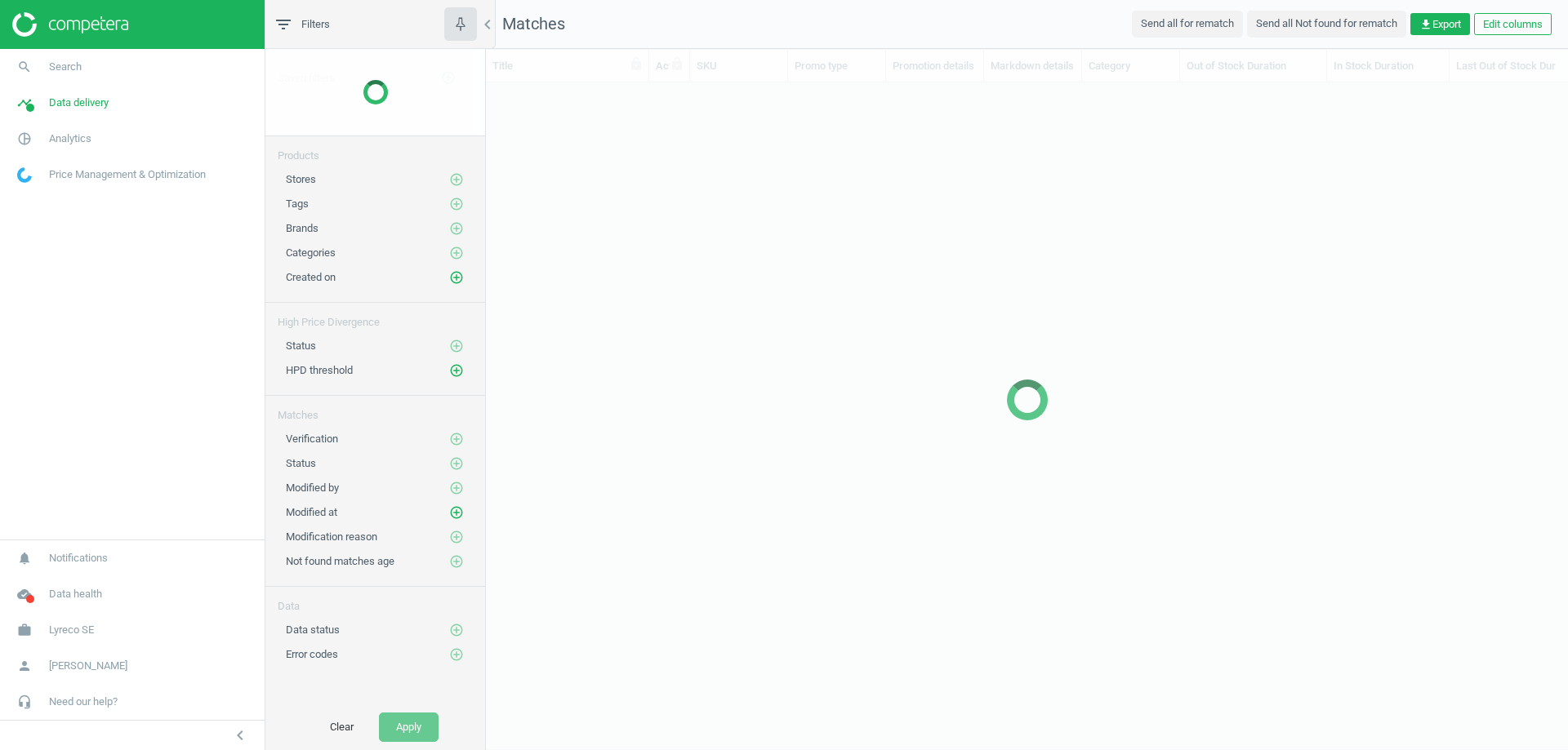
scroll to position [642, 1070]
drag, startPoint x: 1369, startPoint y: 222, endPoint x: 1321, endPoint y: 225, distance: 48.1
click at [1367, 222] on div at bounding box center [1027, 399] width 1082 height 701
click at [596, 260] on div at bounding box center [1027, 399] width 1082 height 701
